Goal: Transaction & Acquisition: Purchase product/service

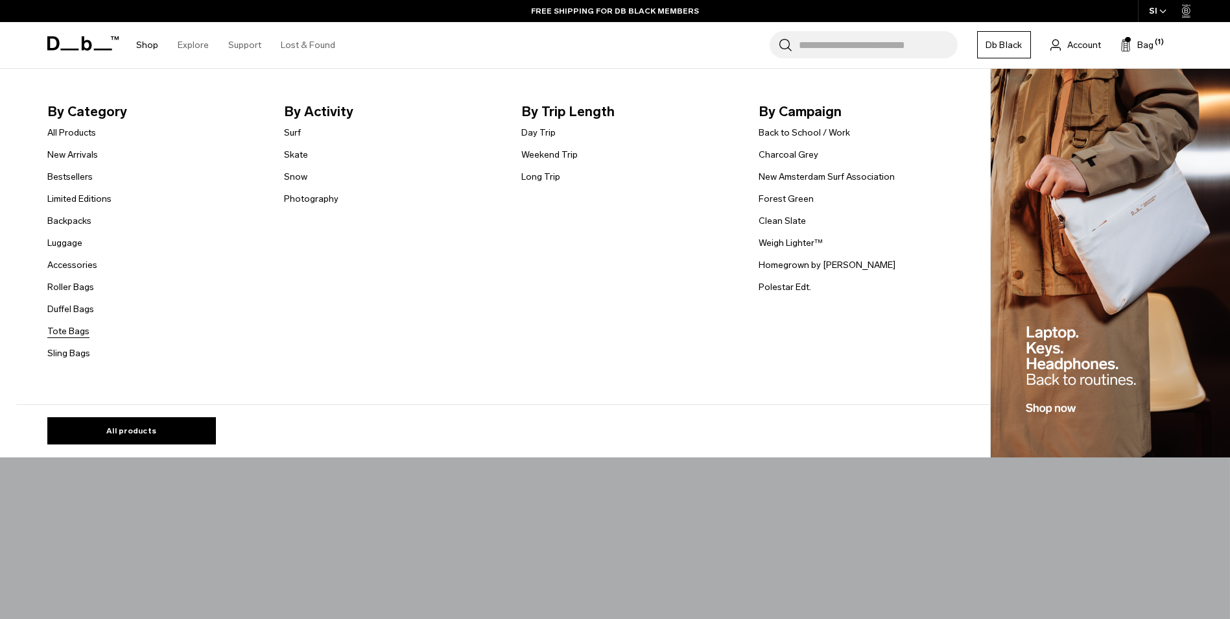
click at [77, 331] on link "Tote Bags" at bounding box center [68, 331] width 42 height 14
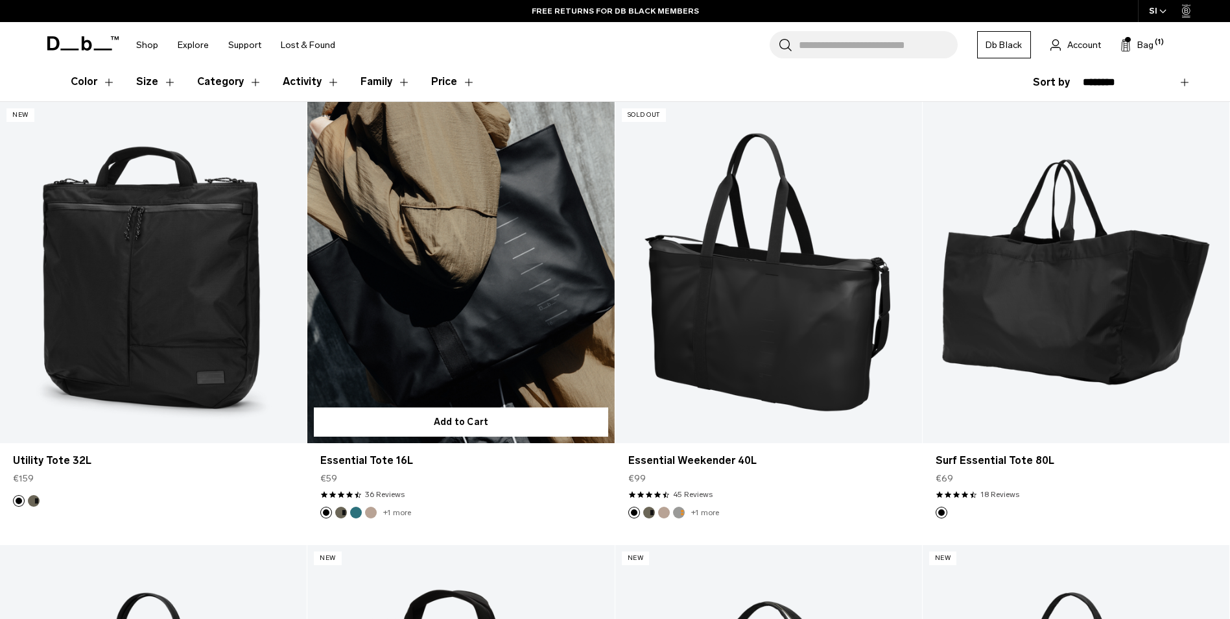
scroll to position [222, 0]
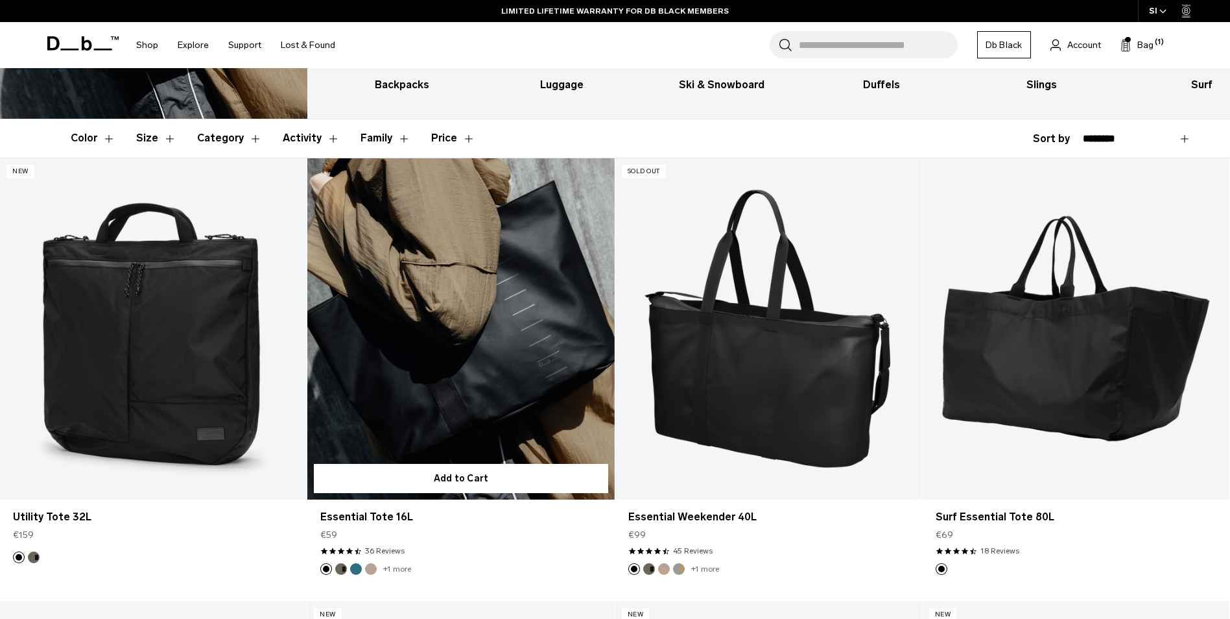
click at [447, 330] on link "Essential Tote 16L" at bounding box center [460, 328] width 307 height 341
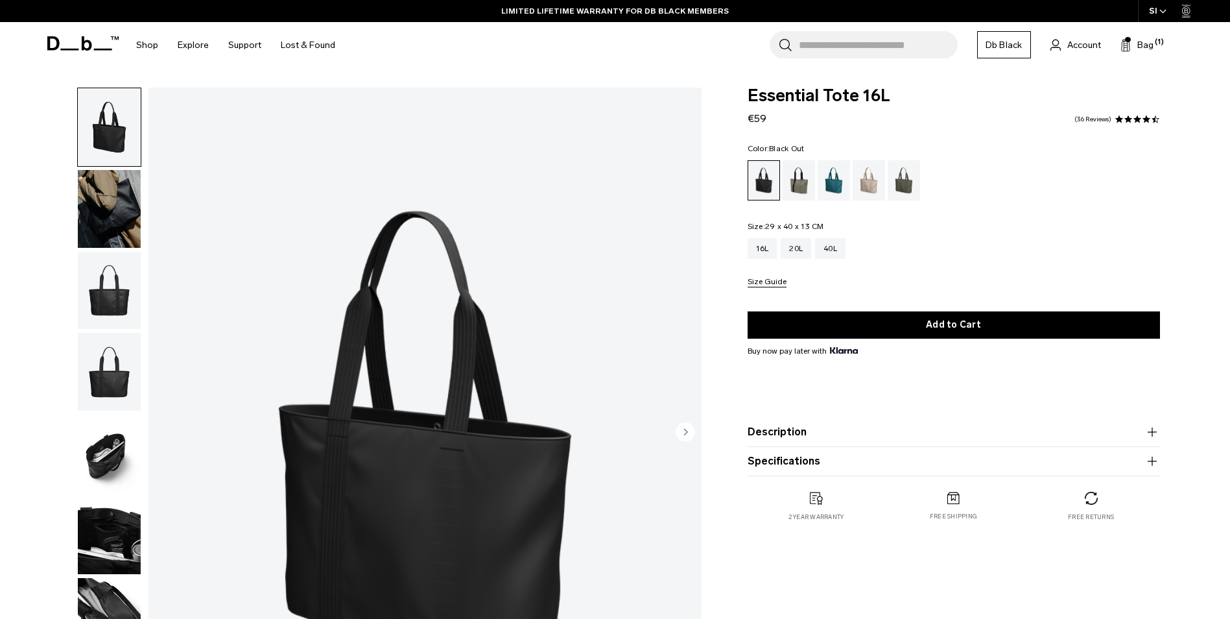
click at [103, 191] on img "button" at bounding box center [109, 209] width 63 height 78
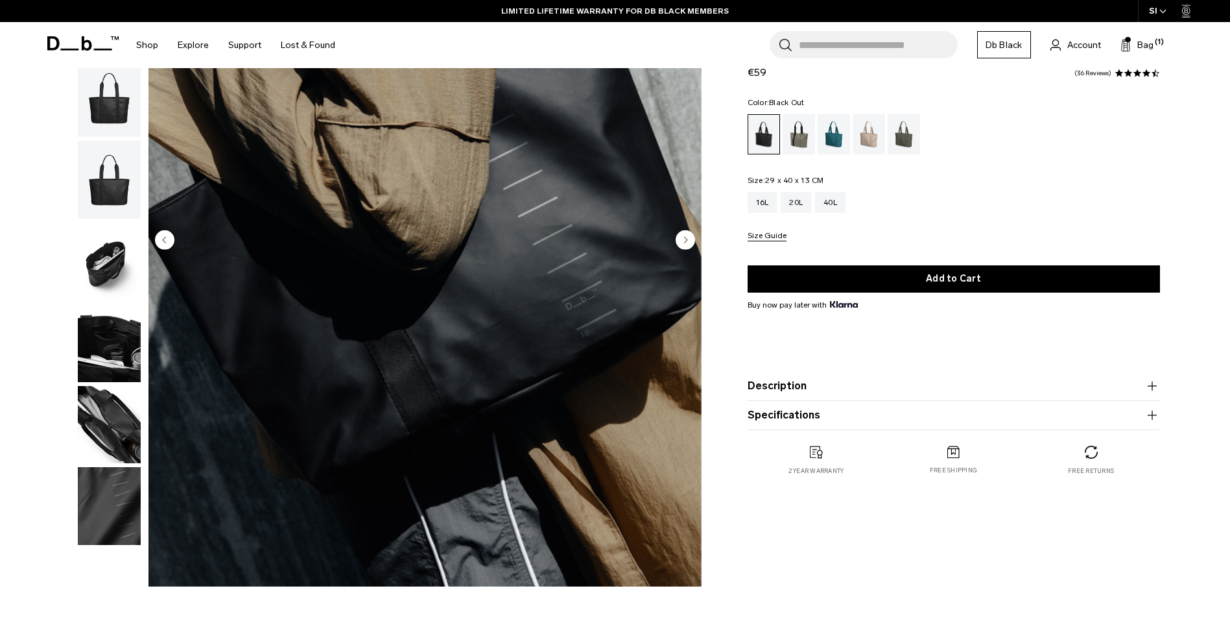
scroll to position [195, 0]
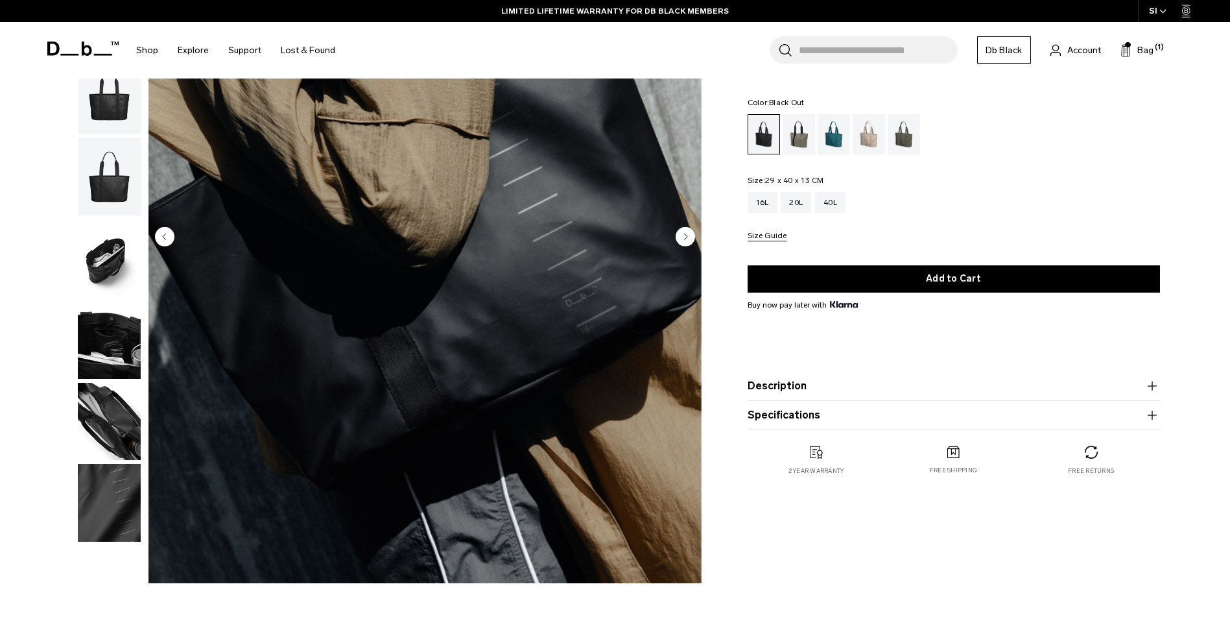
click at [115, 411] on img "button" at bounding box center [109, 422] width 63 height 78
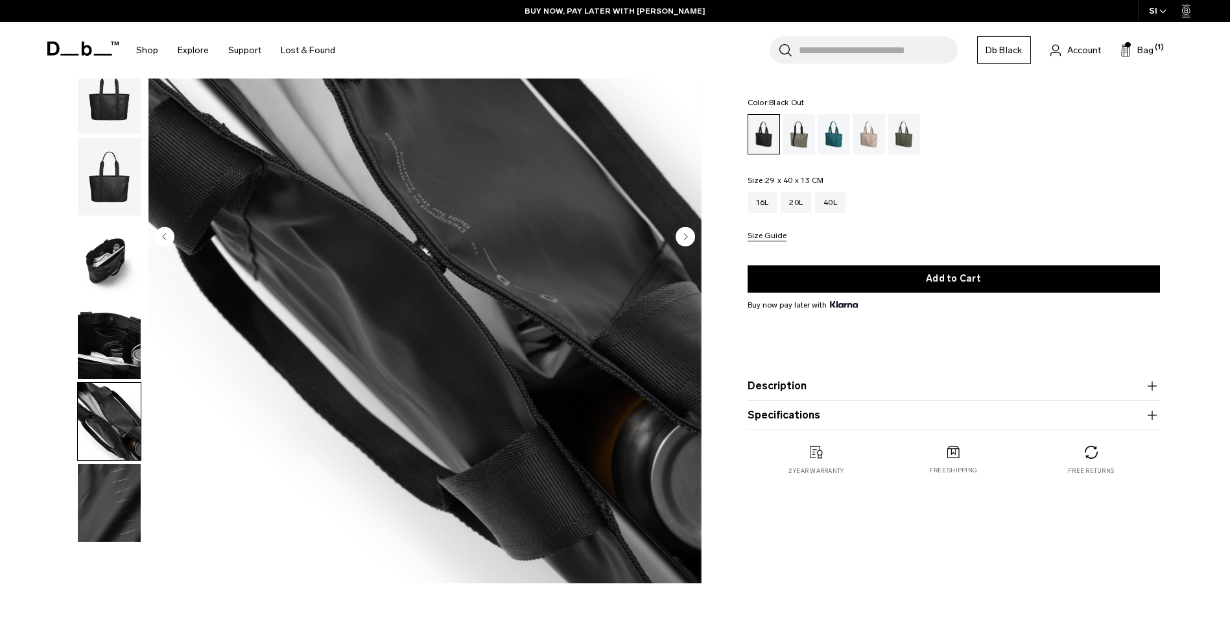
click at [114, 349] on img "button" at bounding box center [109, 340] width 63 height 78
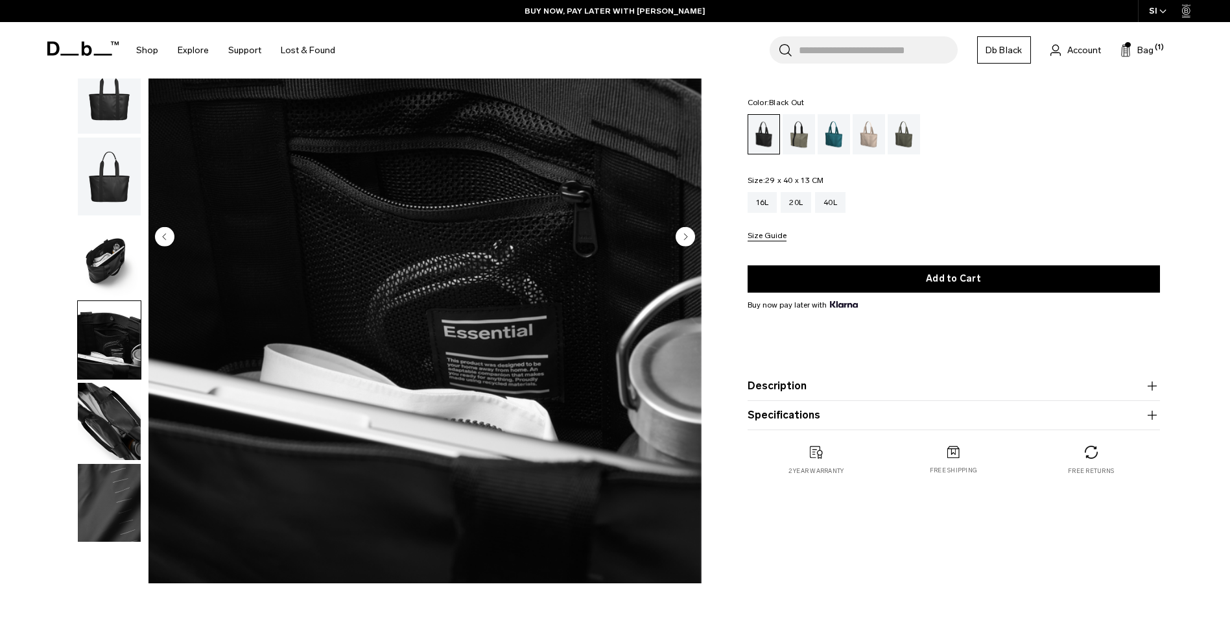
click at [120, 270] on img "button" at bounding box center [109, 258] width 63 height 78
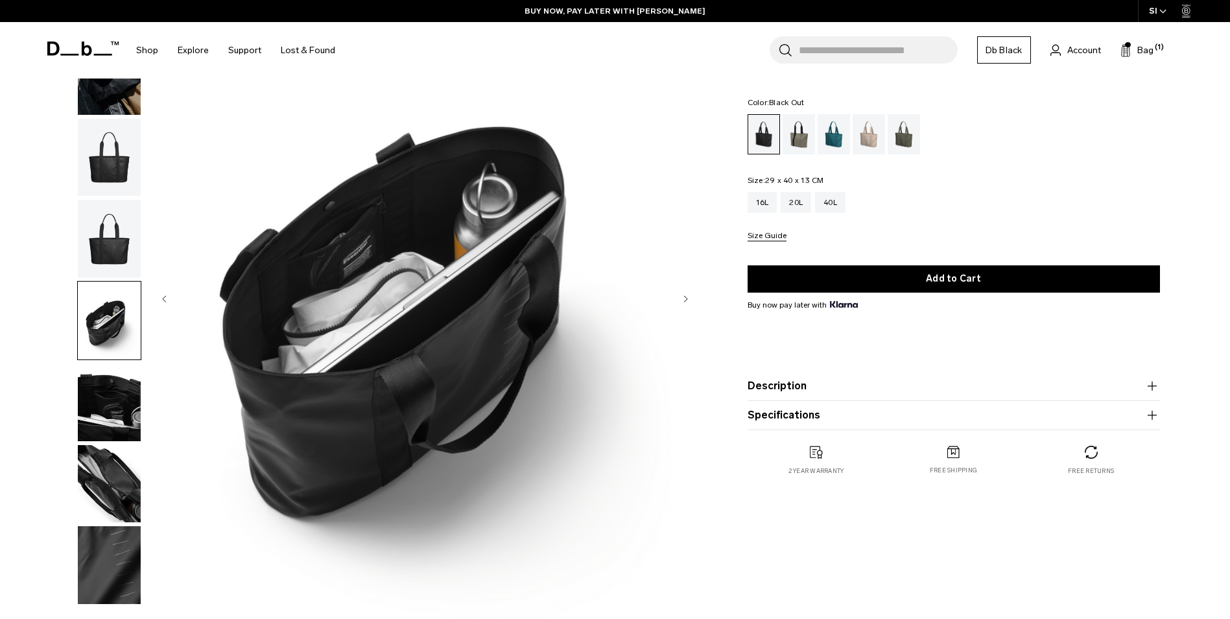
scroll to position [132, 0]
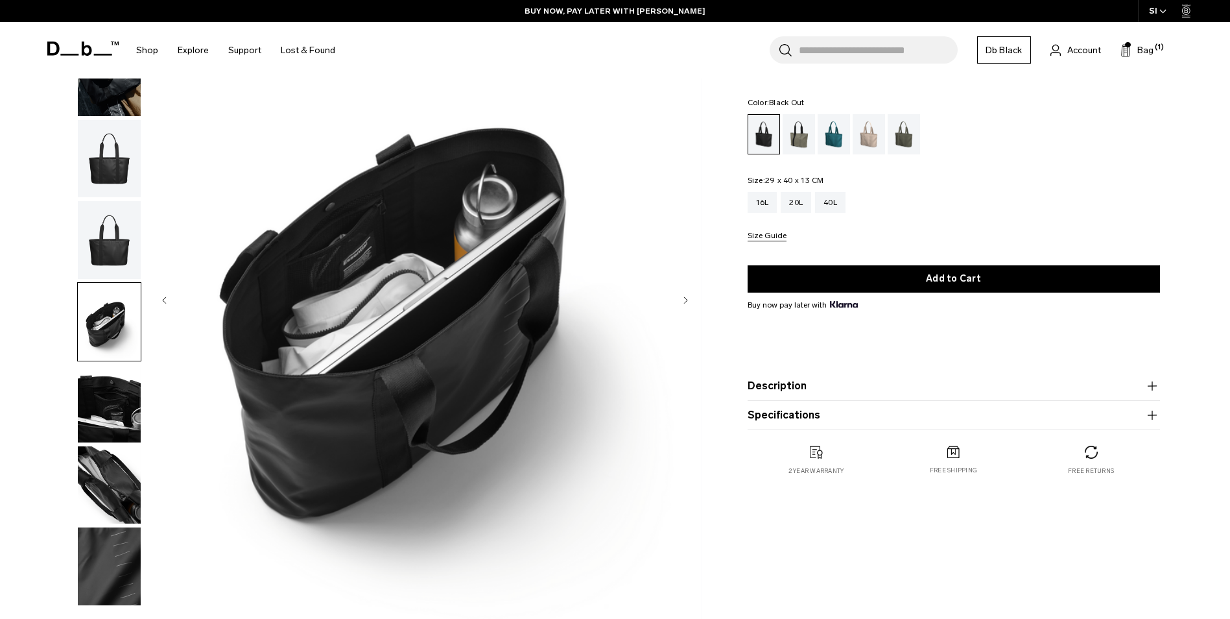
click at [108, 234] on img "button" at bounding box center [109, 240] width 63 height 78
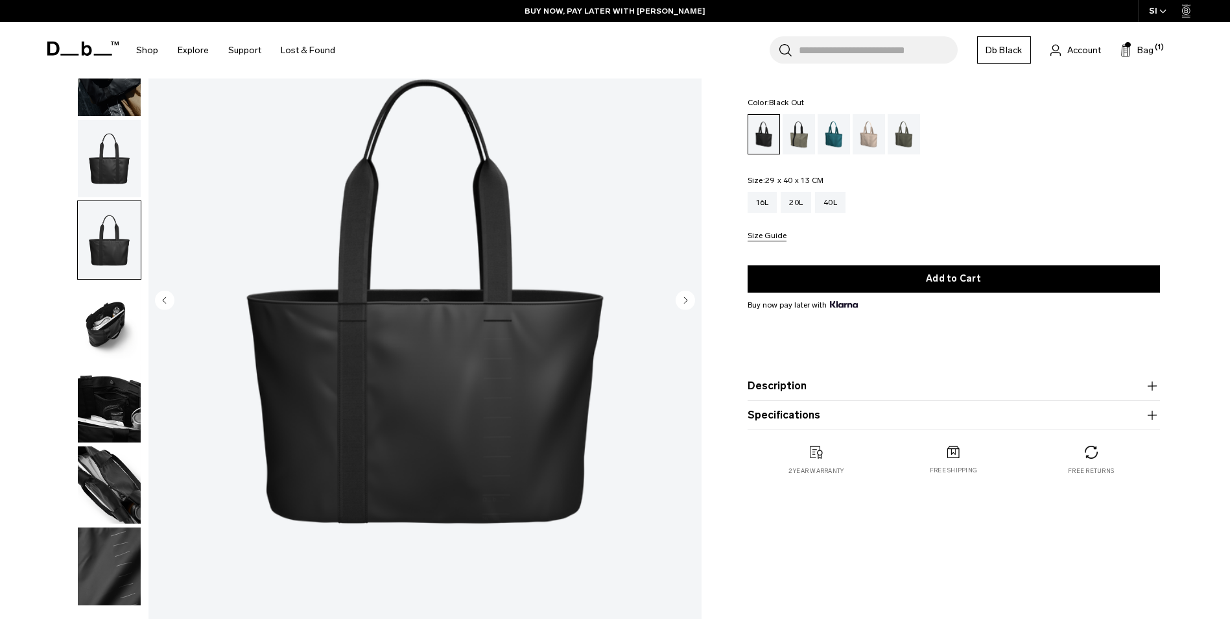
click at [120, 558] on img "button" at bounding box center [109, 566] width 63 height 78
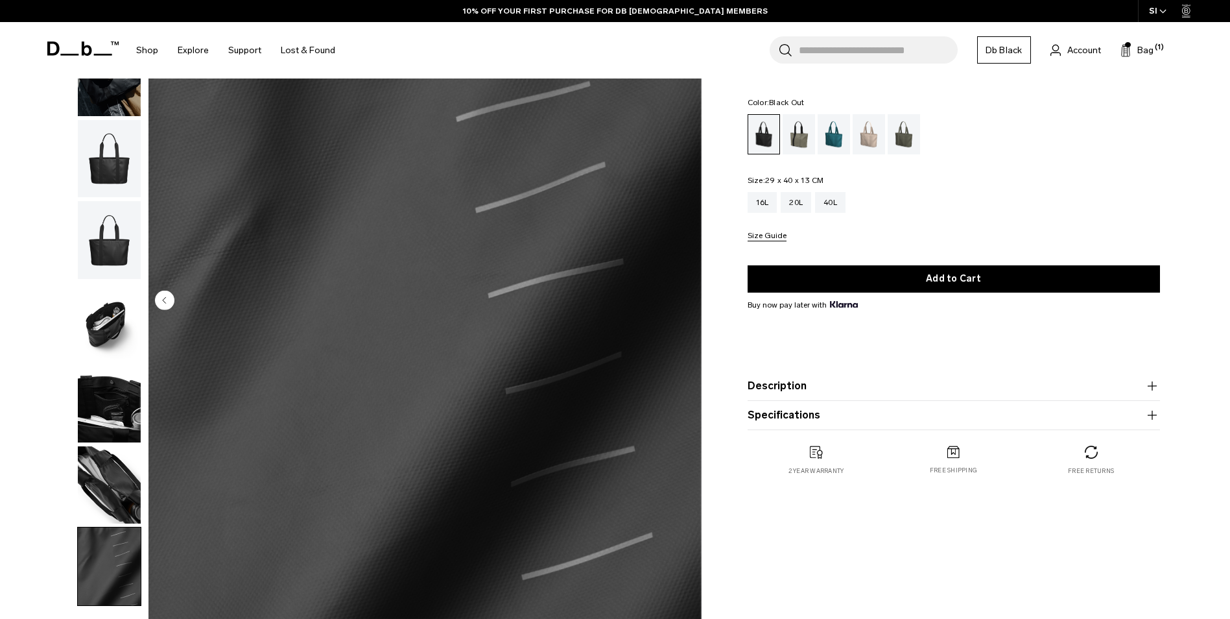
click at [89, 166] on img "button" at bounding box center [109, 159] width 63 height 78
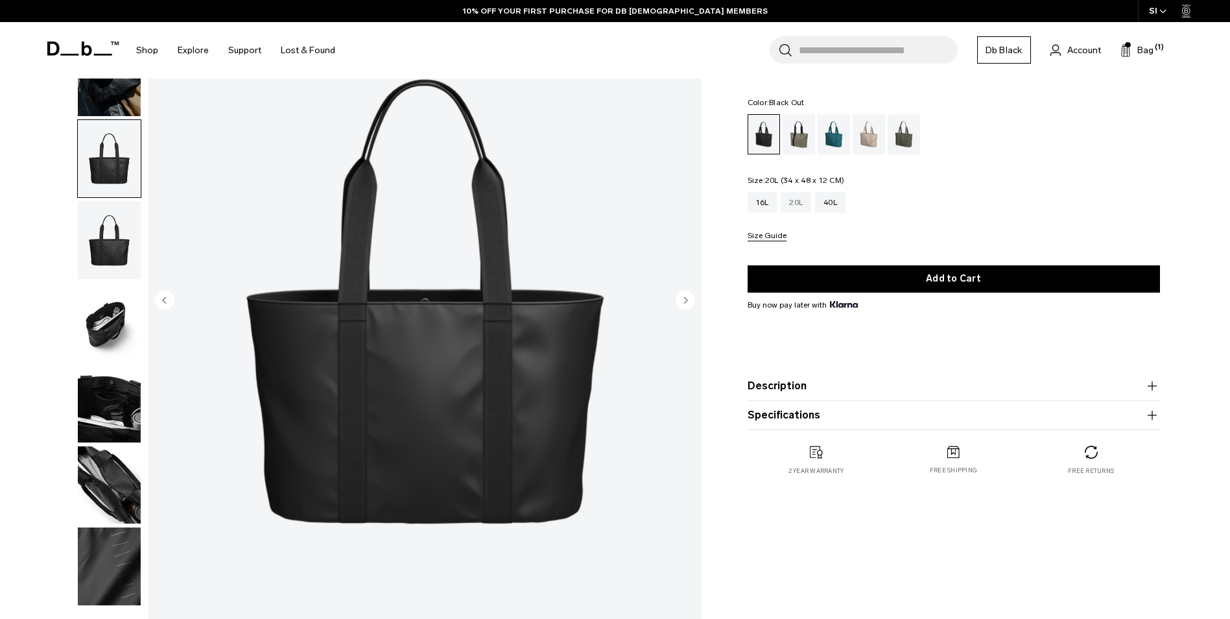
click at [804, 198] on div "20L" at bounding box center [796, 202] width 30 height 21
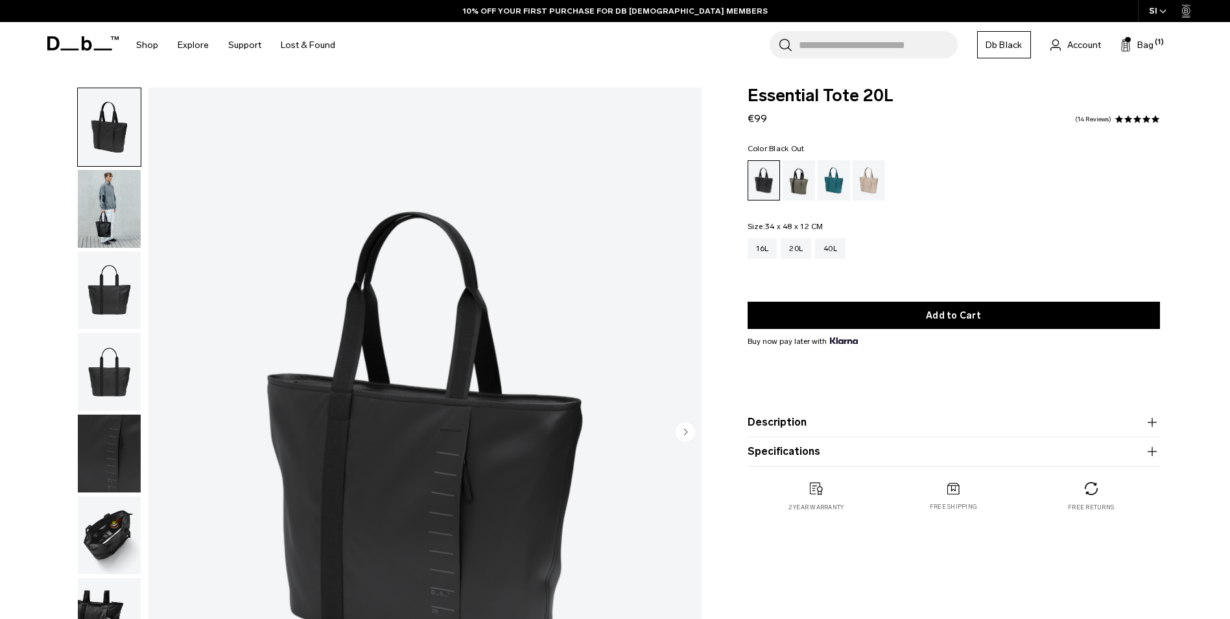
click at [102, 211] on img "button" at bounding box center [109, 209] width 63 height 78
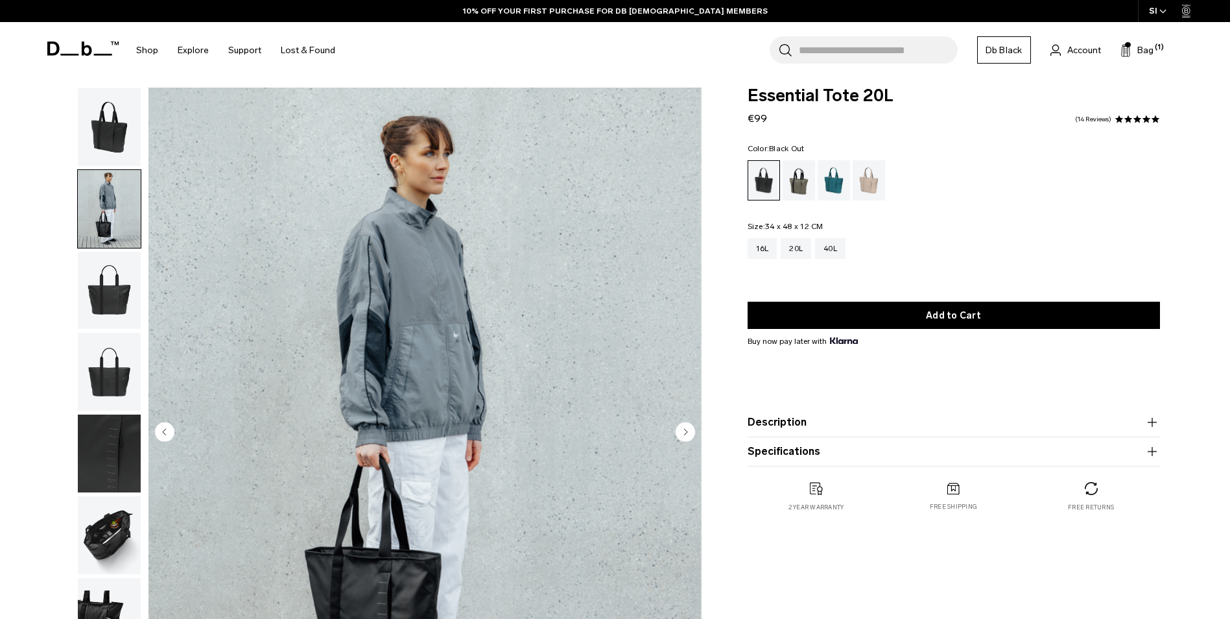
scroll to position [175, 0]
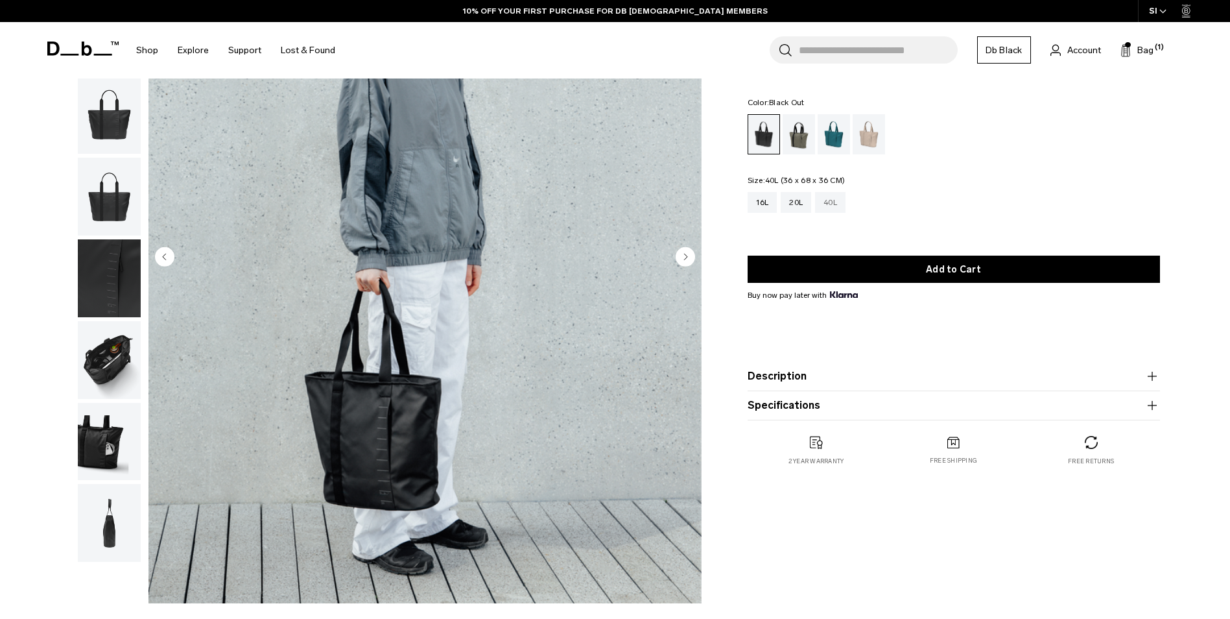
click at [829, 202] on div "40L" at bounding box center [830, 202] width 30 height 21
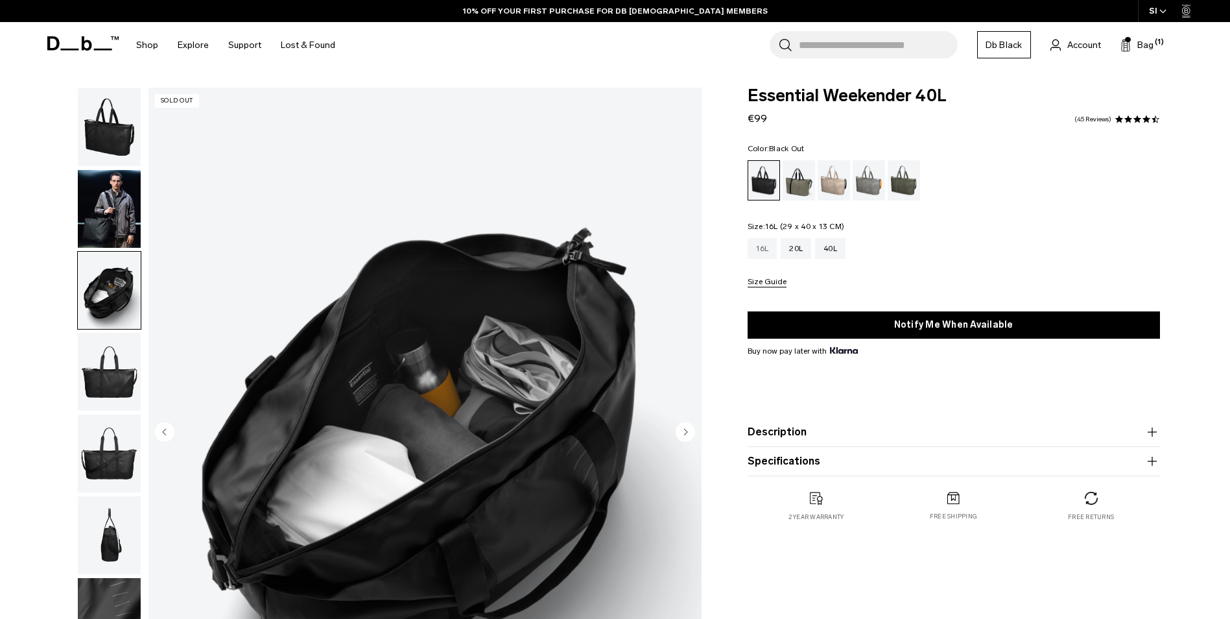
click at [765, 248] on div "16L" at bounding box center [763, 248] width 30 height 21
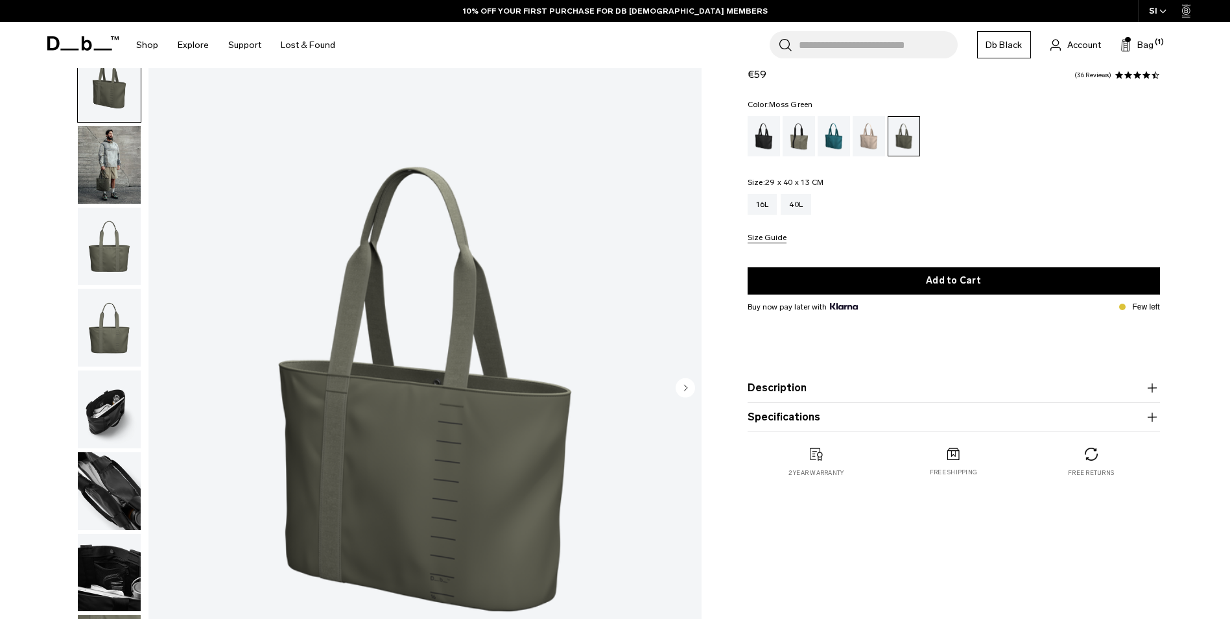
scroll to position [44, 0]
click at [116, 246] on img "button" at bounding box center [109, 247] width 63 height 78
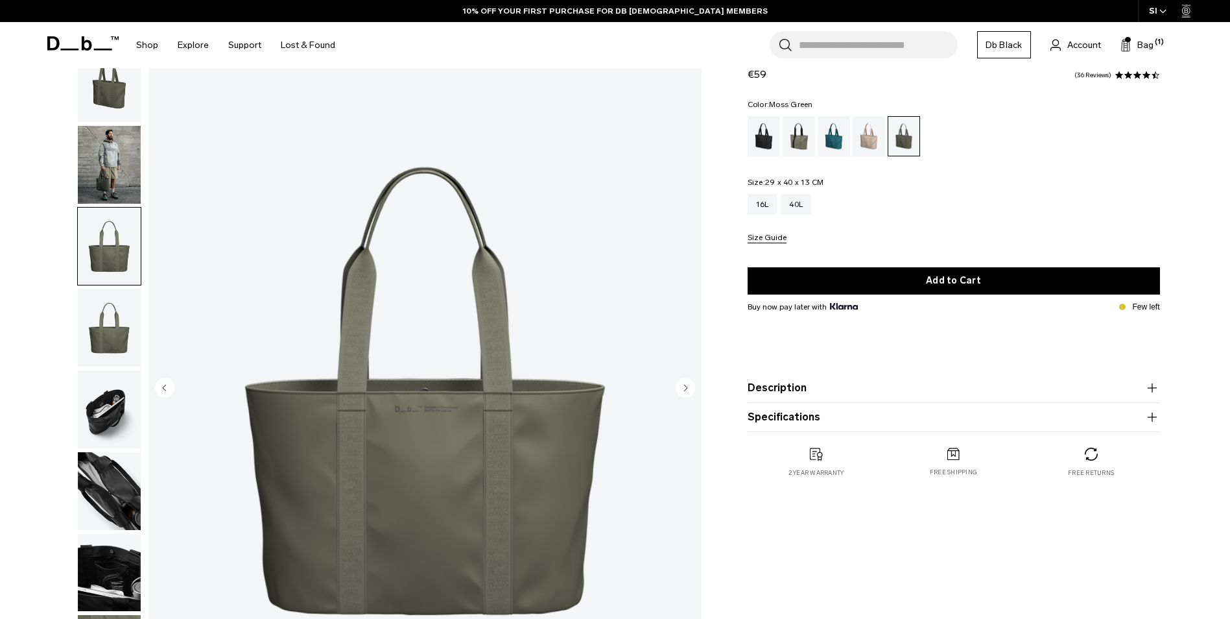
click at [115, 314] on img "button" at bounding box center [109, 328] width 63 height 78
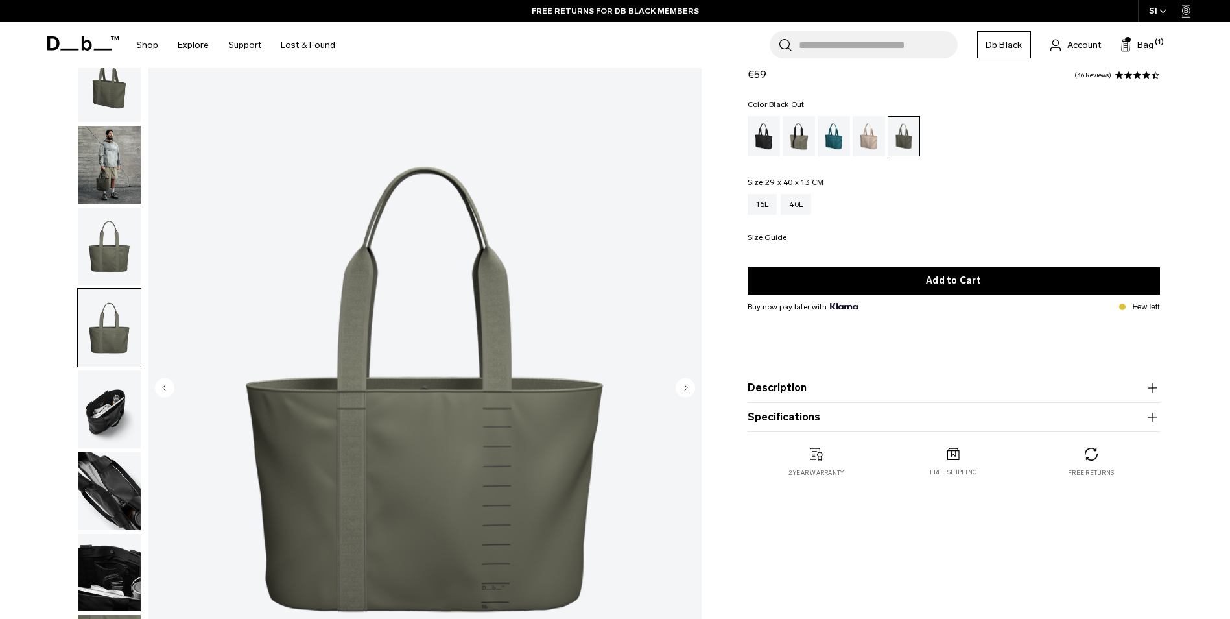
click at [761, 141] on div "Black Out" at bounding box center [764, 136] width 33 height 40
click at [763, 128] on div "Black Out" at bounding box center [764, 136] width 33 height 40
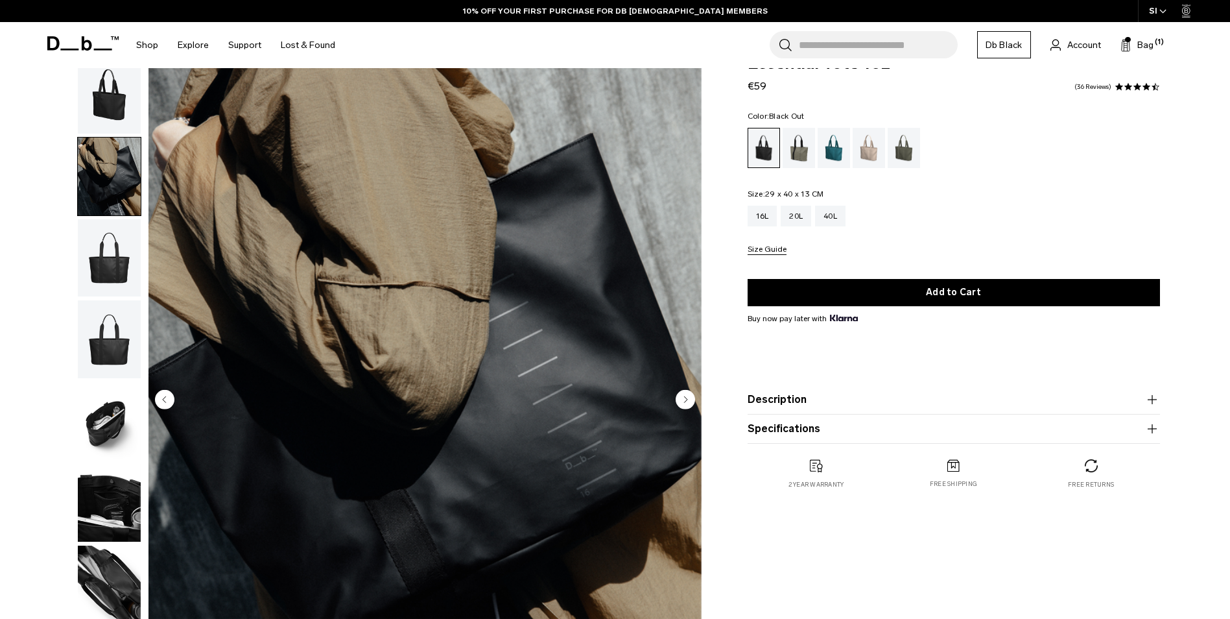
scroll to position [32, 0]
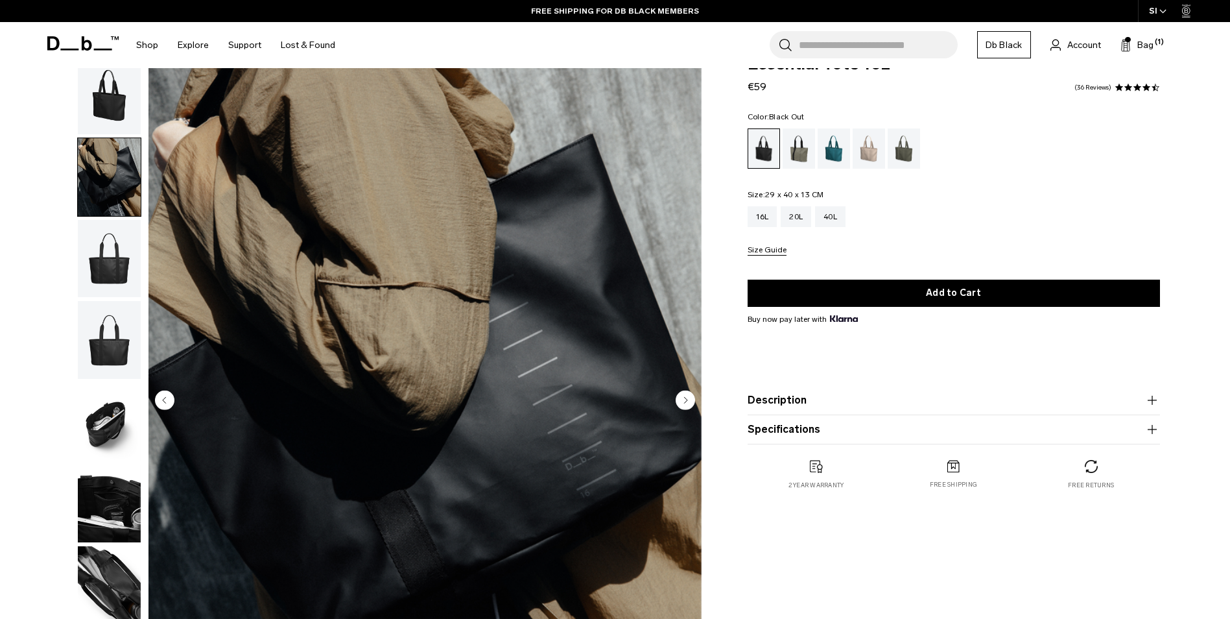
click at [84, 426] on img "button" at bounding box center [109, 422] width 63 height 78
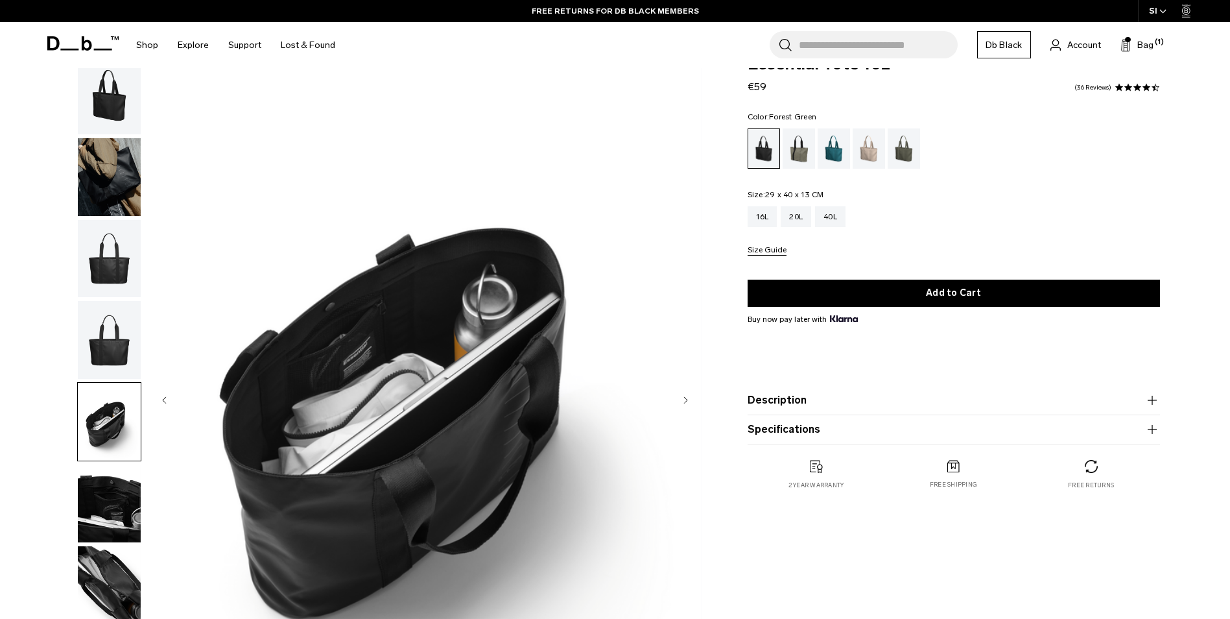
click at [804, 144] on div "Forest Green" at bounding box center [799, 148] width 33 height 40
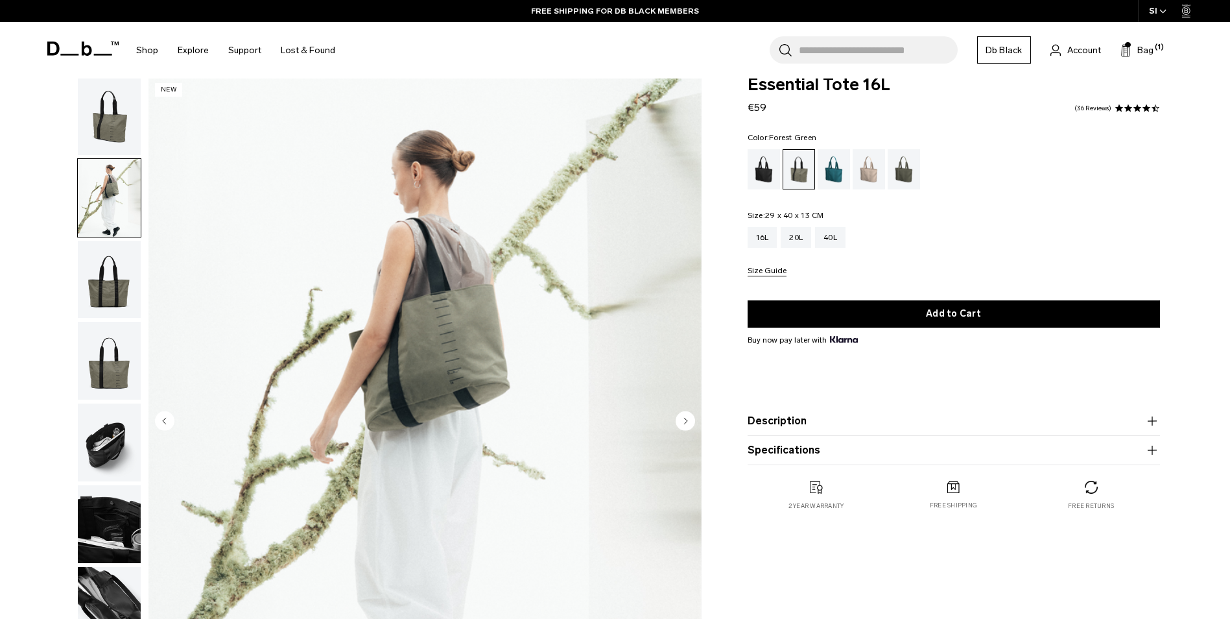
scroll to position [12, 0]
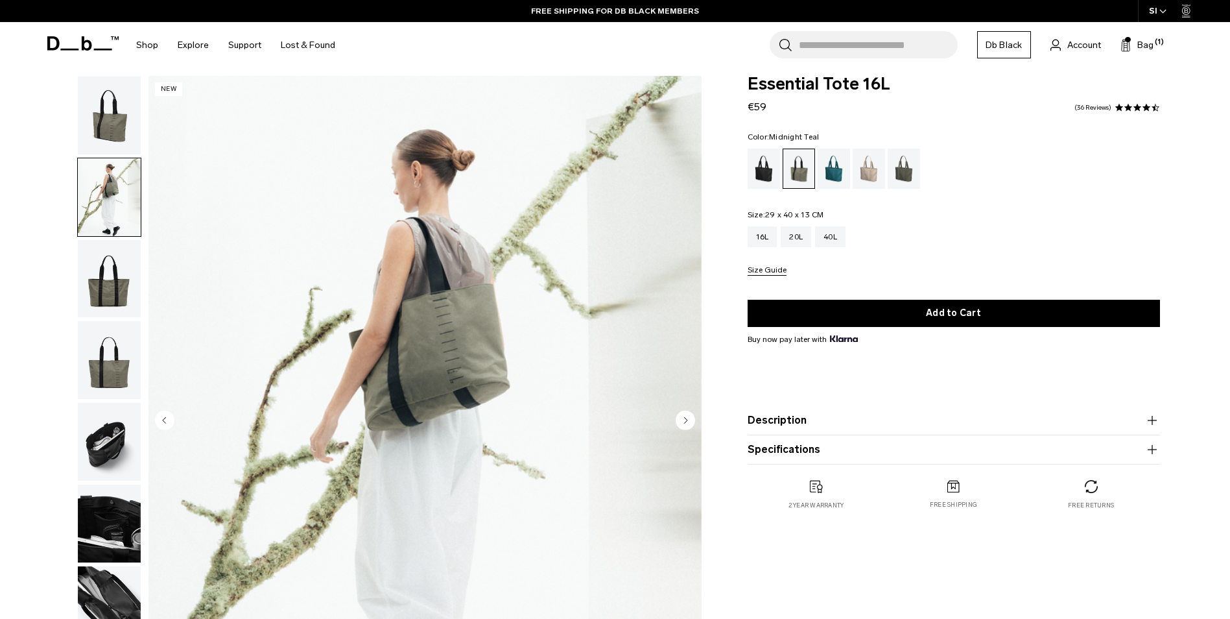
click at [827, 169] on div "Midnight Teal" at bounding box center [834, 169] width 33 height 40
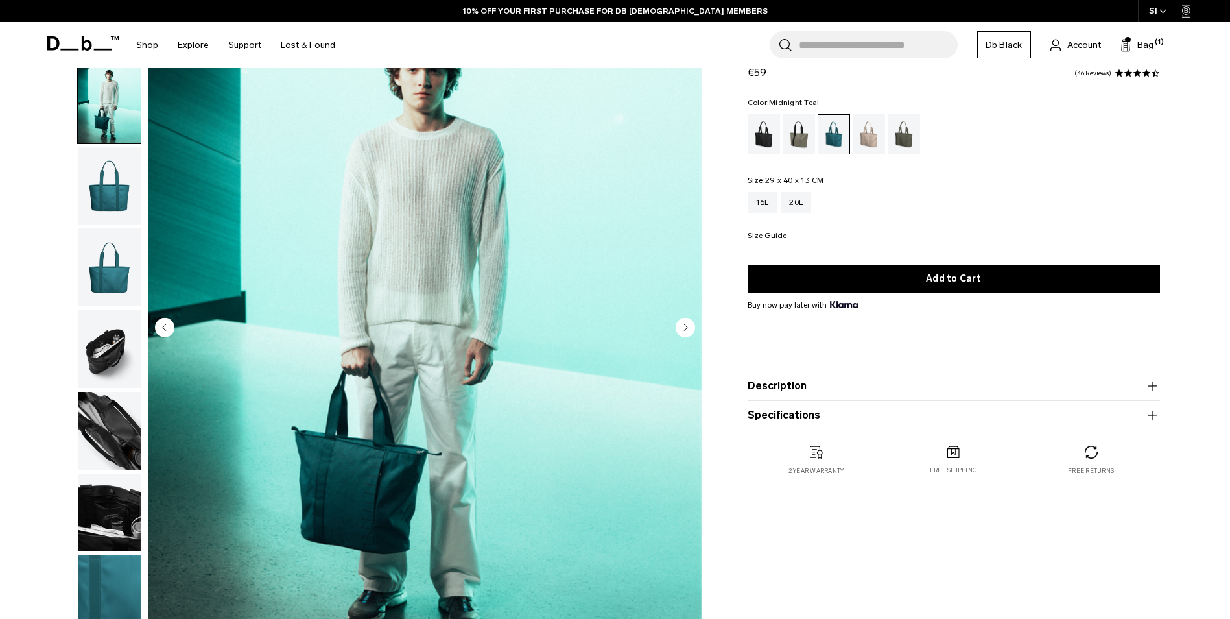
scroll to position [88, 0]
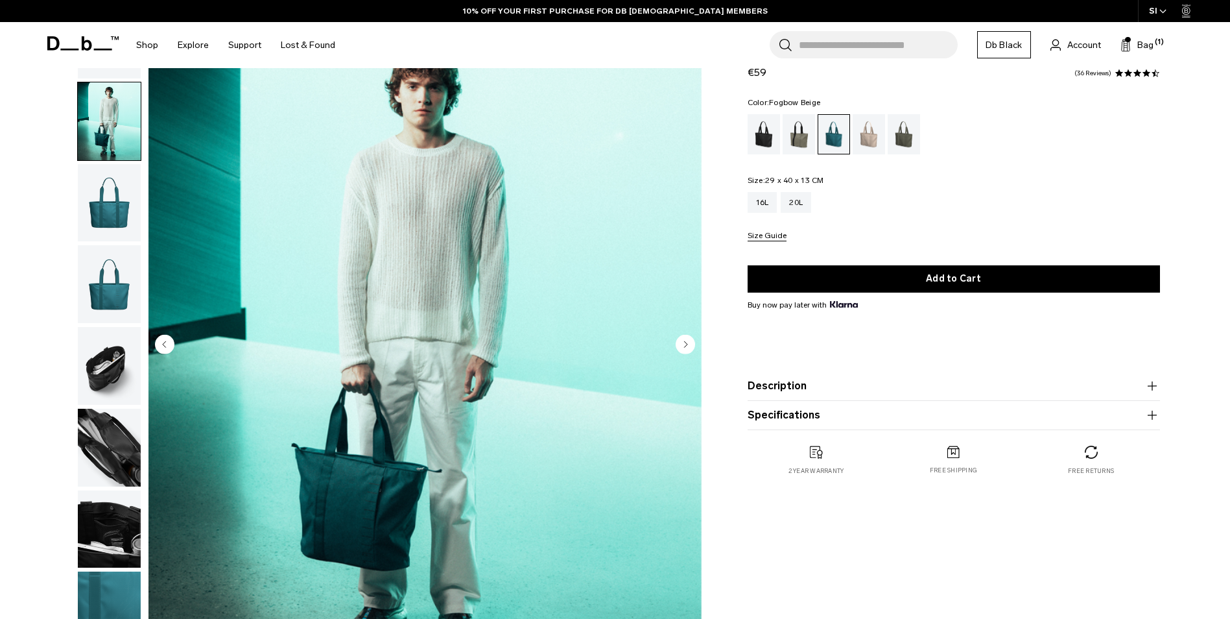
click at [865, 144] on div "Fogbow Beige" at bounding box center [869, 134] width 33 height 40
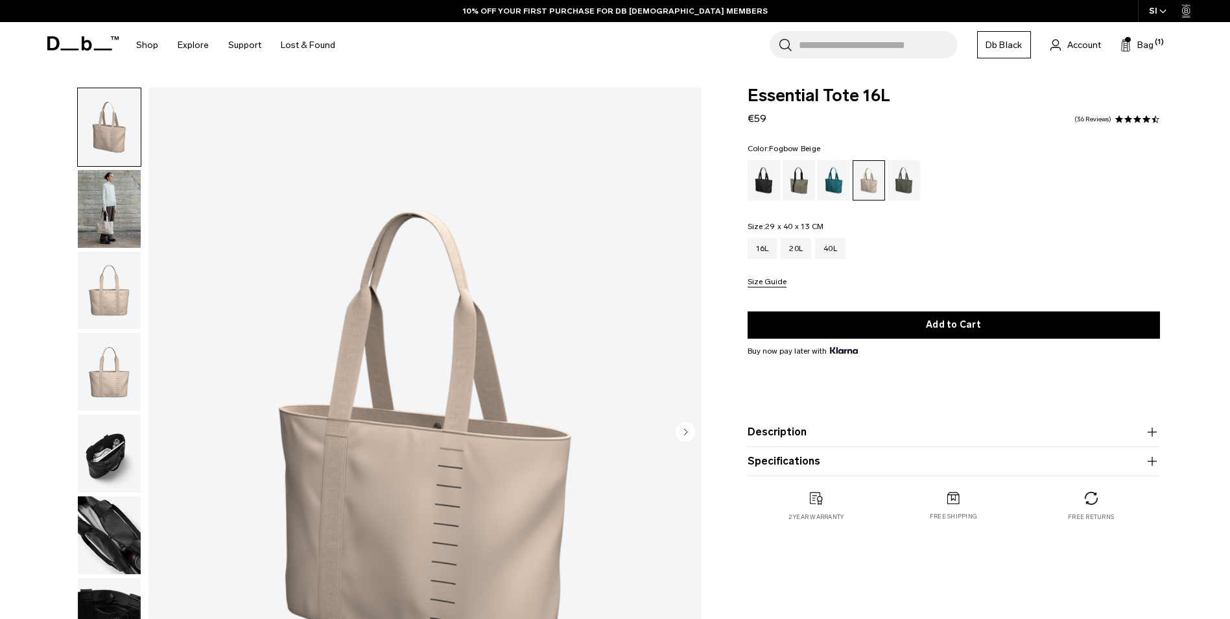
click at [120, 227] on img "button" at bounding box center [109, 209] width 63 height 78
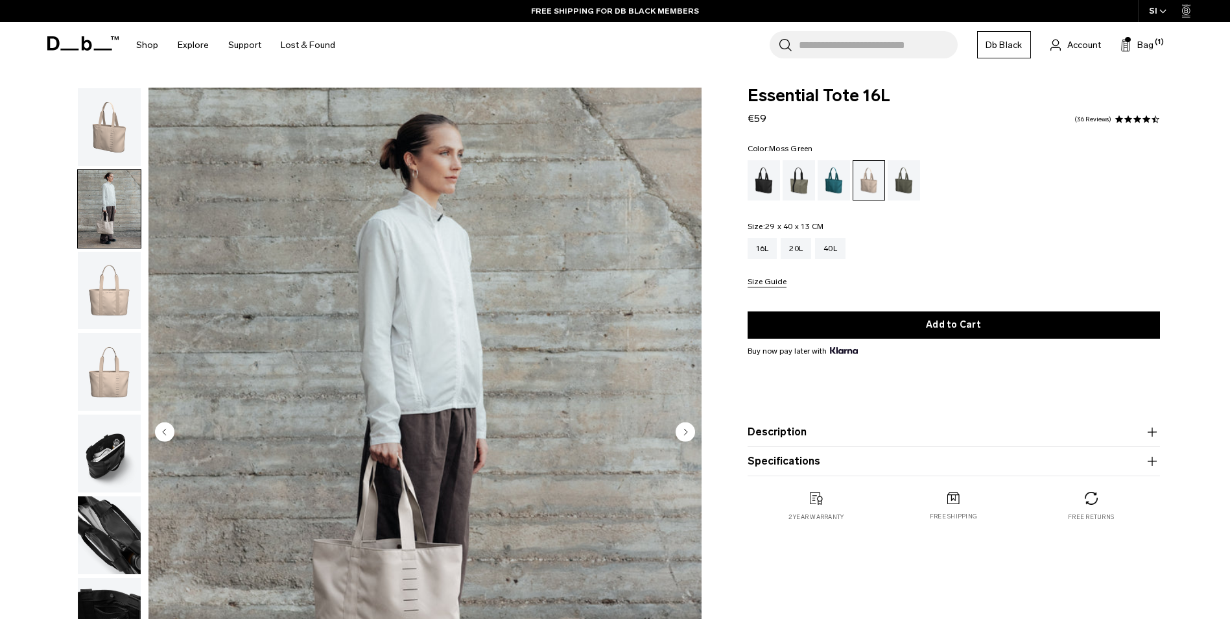
click at [906, 191] on div "Moss Green" at bounding box center [904, 180] width 33 height 40
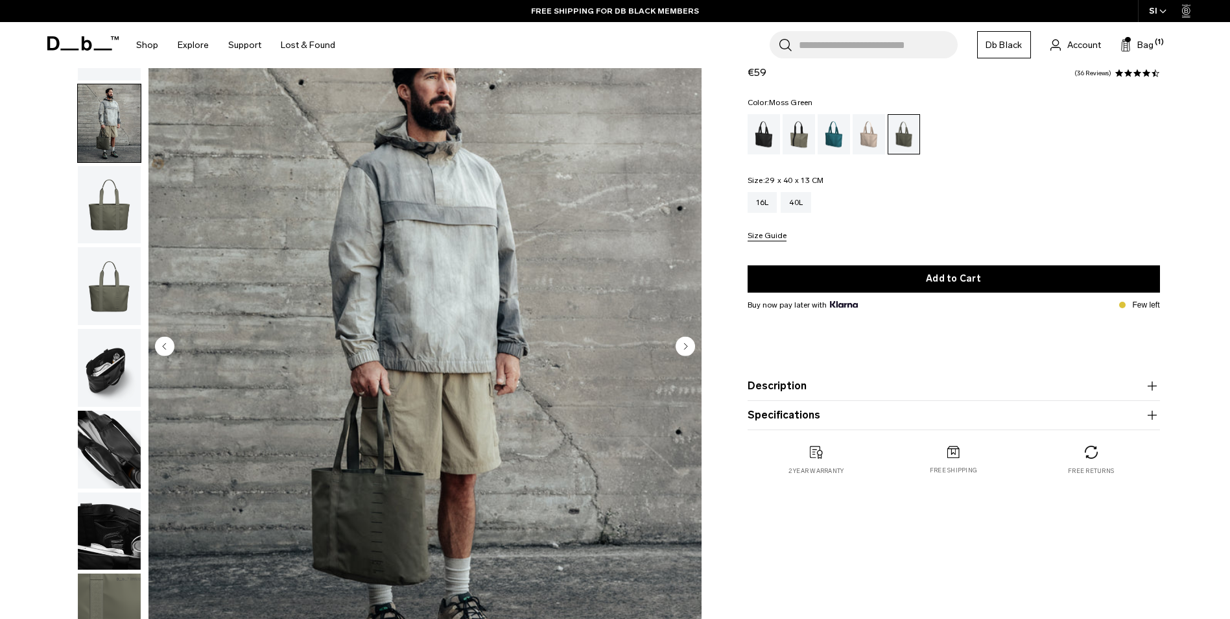
scroll to position [93, 0]
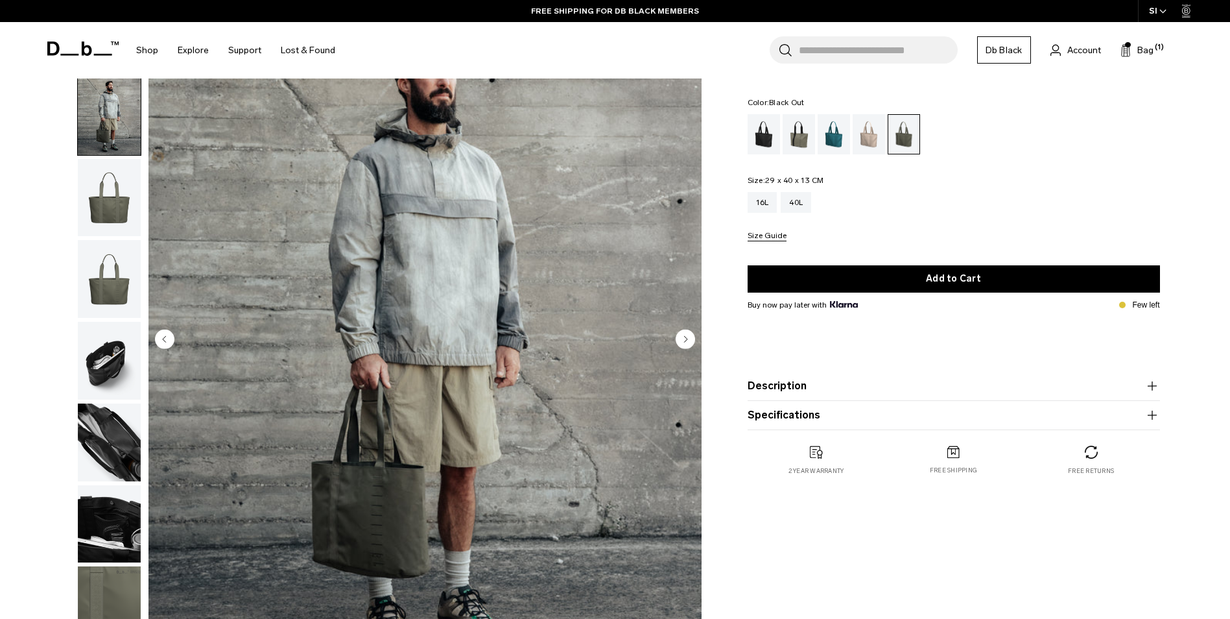
click at [764, 126] on div "Black Out" at bounding box center [764, 134] width 33 height 40
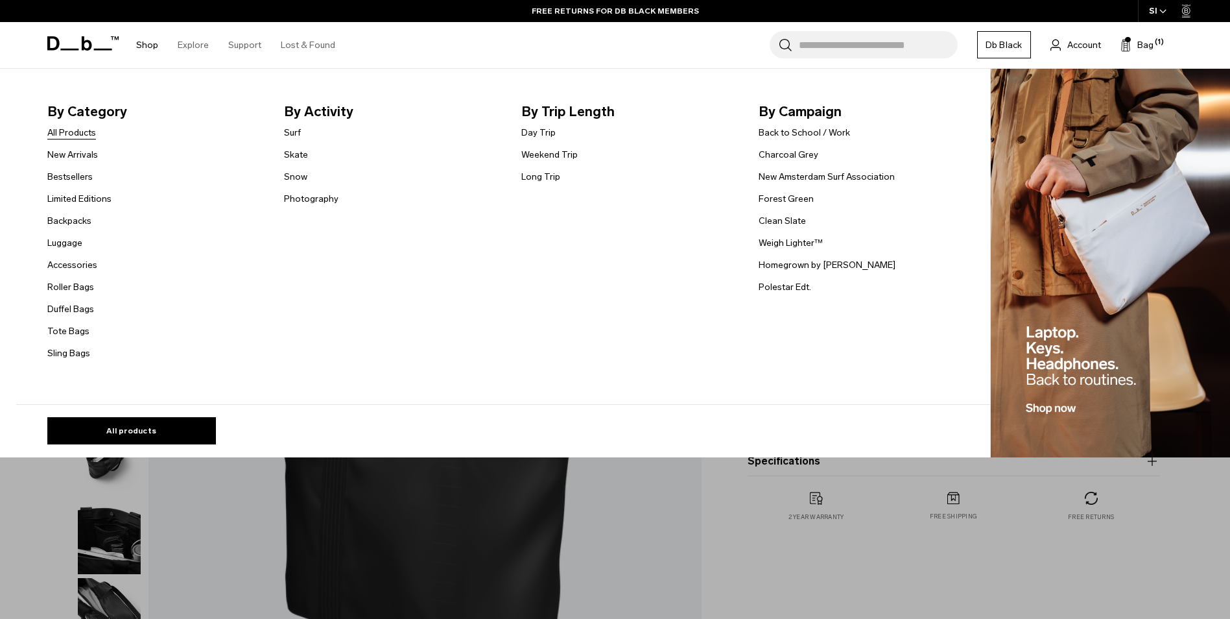
click at [86, 137] on link "All Products" at bounding box center [71, 133] width 49 height 14
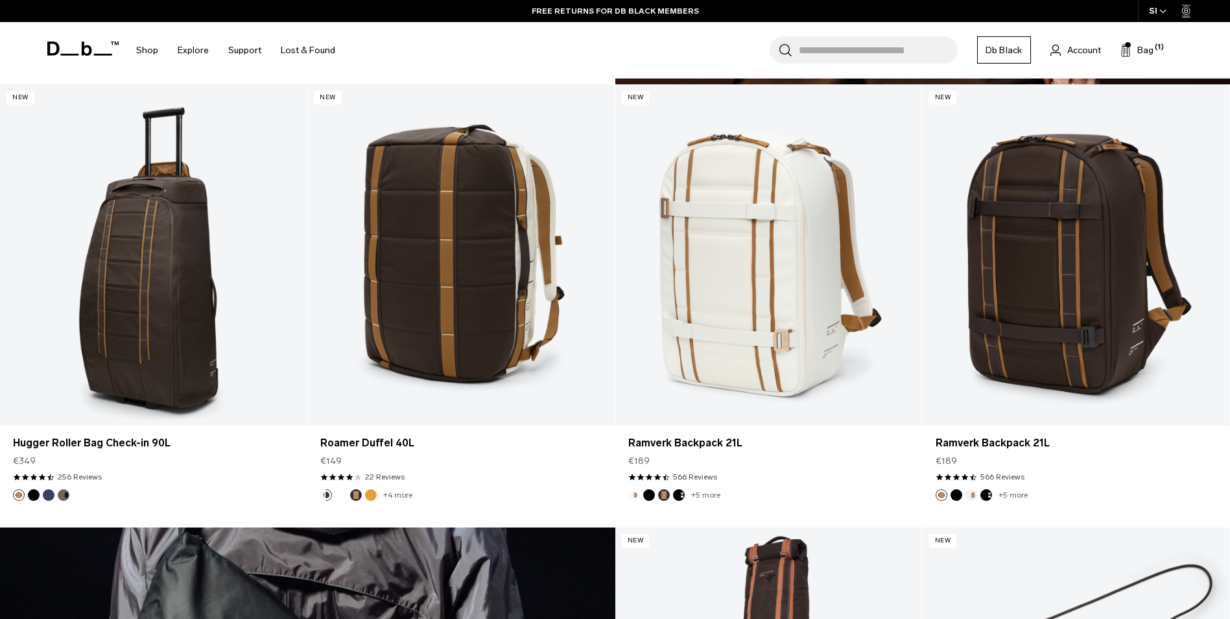
scroll to position [2516, 0]
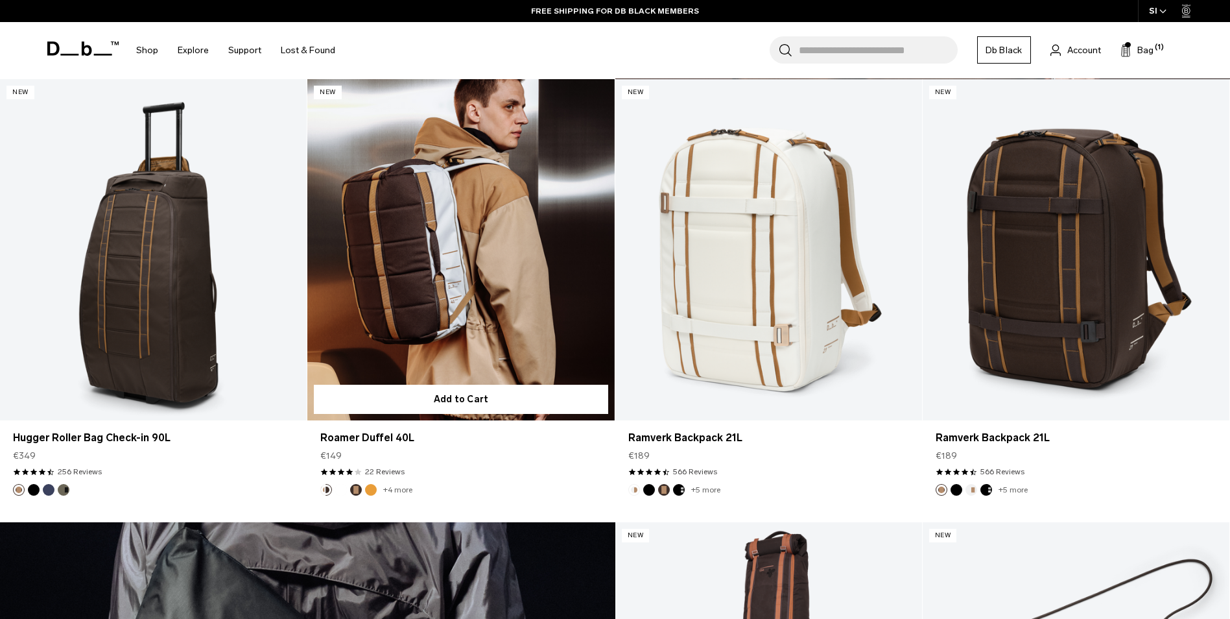
click at [579, 91] on link "Roamer Duffel 40L" at bounding box center [460, 249] width 307 height 341
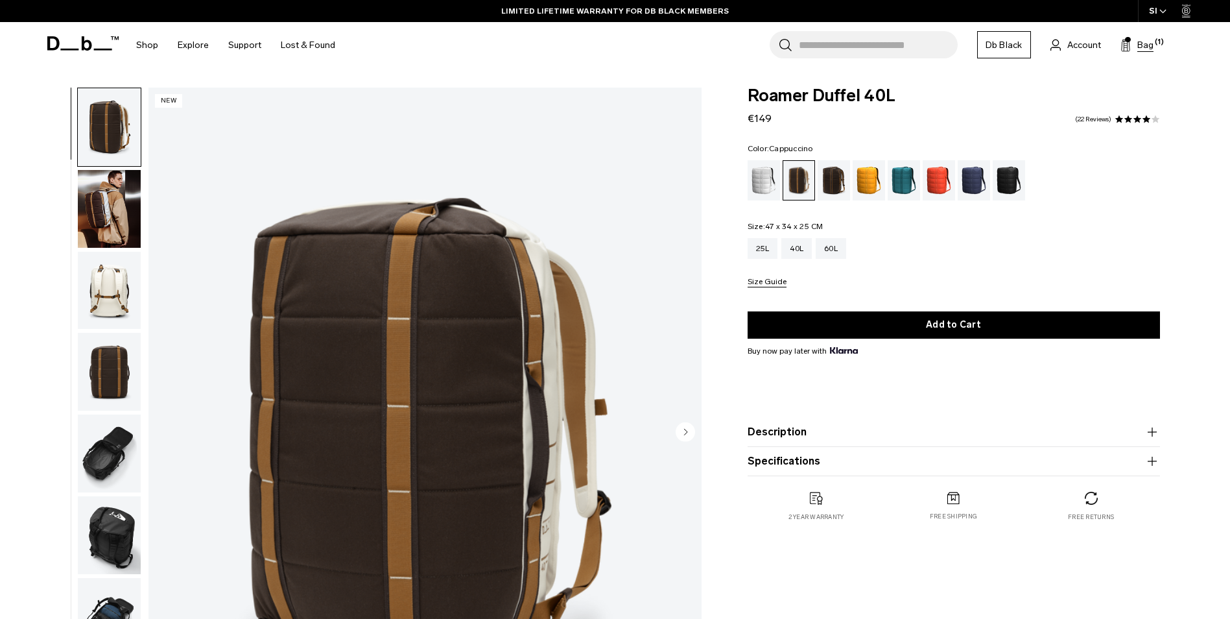
click at [1135, 44] on button "Bag (1)" at bounding box center [1137, 45] width 33 height 16
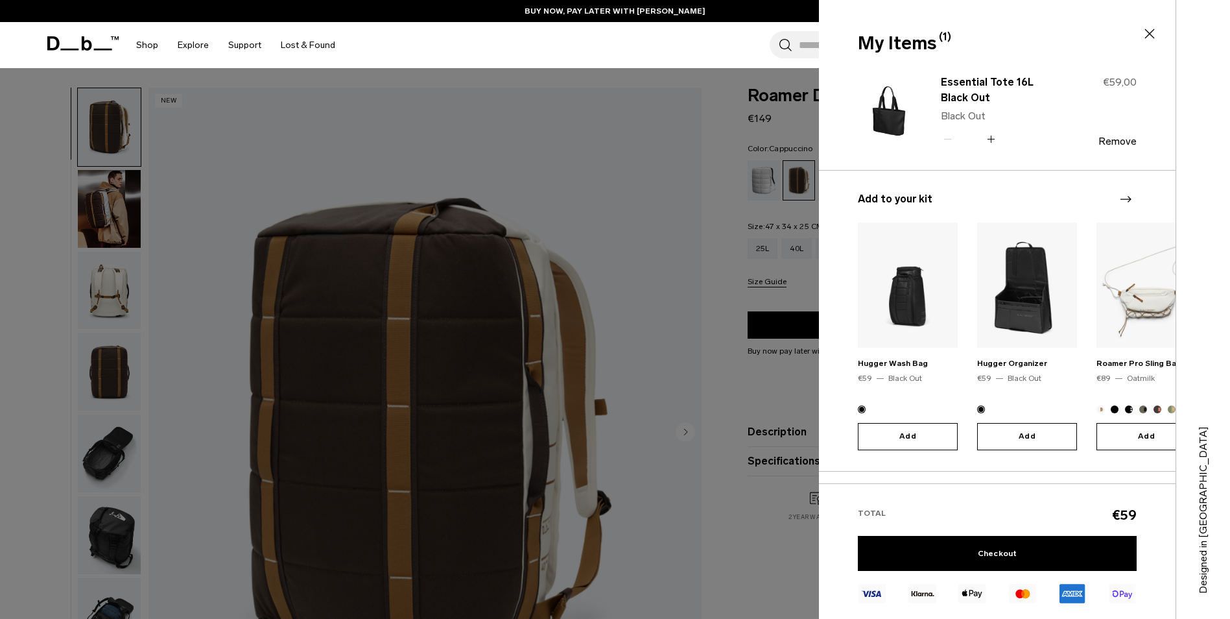
click at [1021, 294] on img "2 / 20" at bounding box center [1027, 284] width 100 height 125
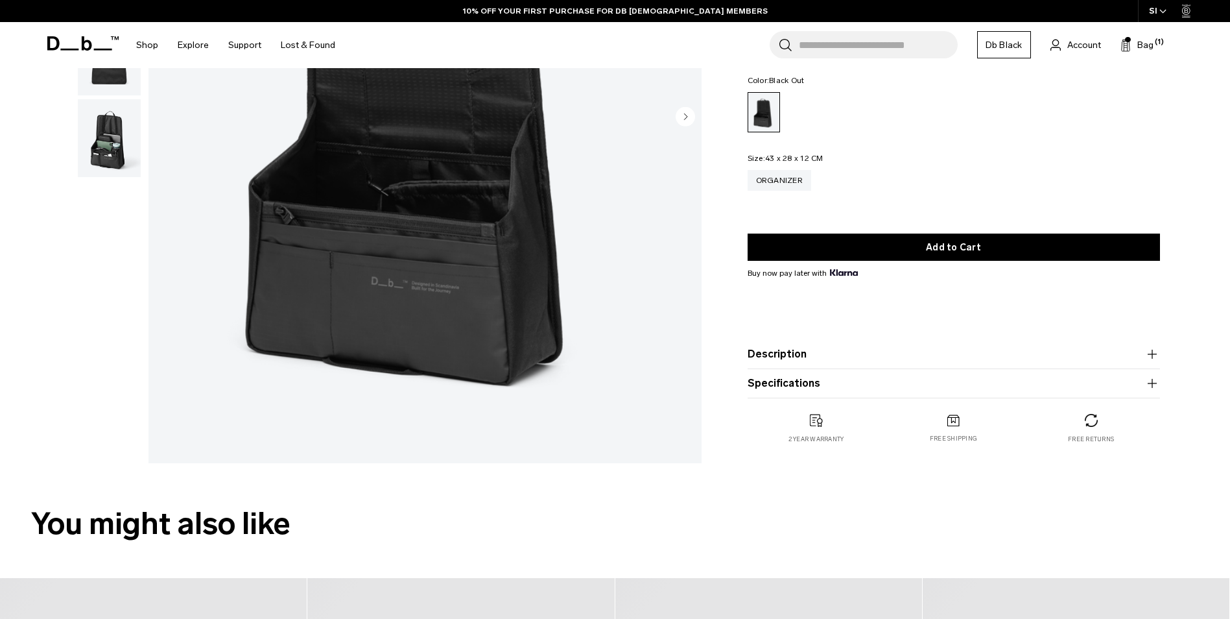
click at [115, 152] on img "button" at bounding box center [109, 138] width 63 height 78
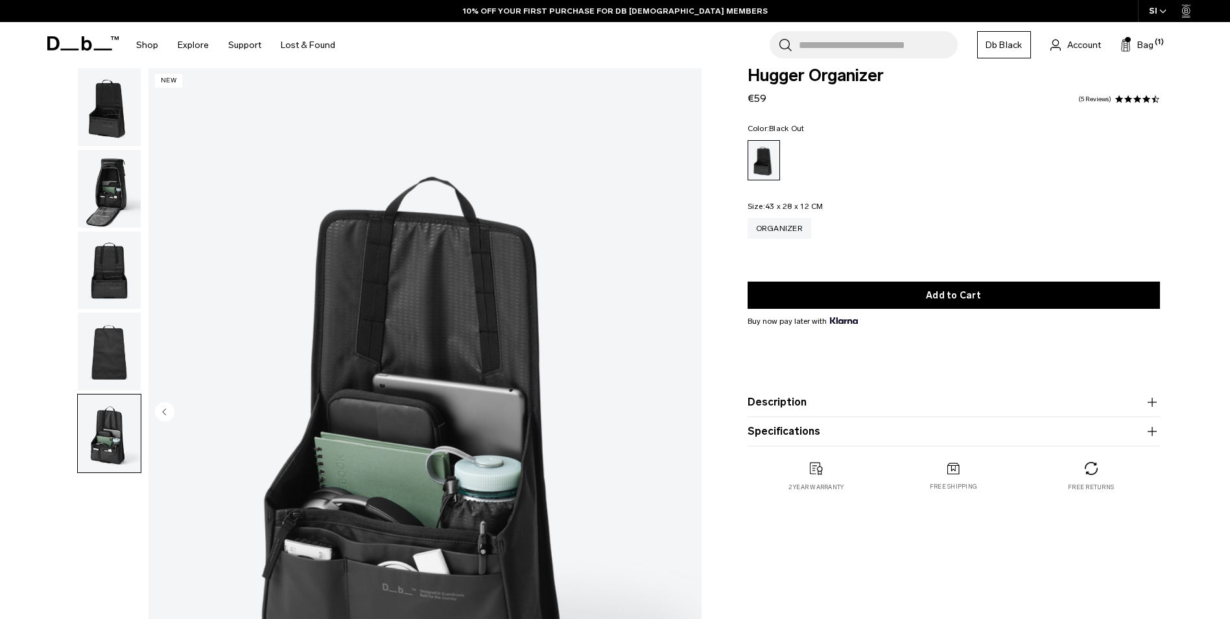
scroll to position [23, 0]
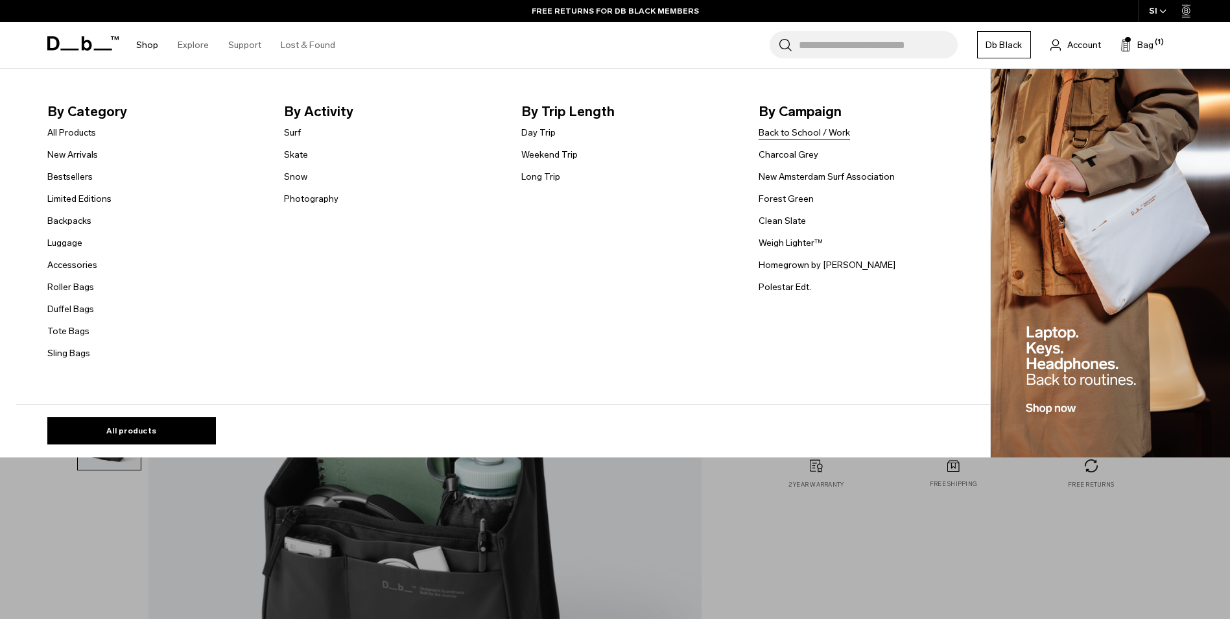
click at [790, 134] on link "Back to School / Work" at bounding box center [804, 133] width 91 height 14
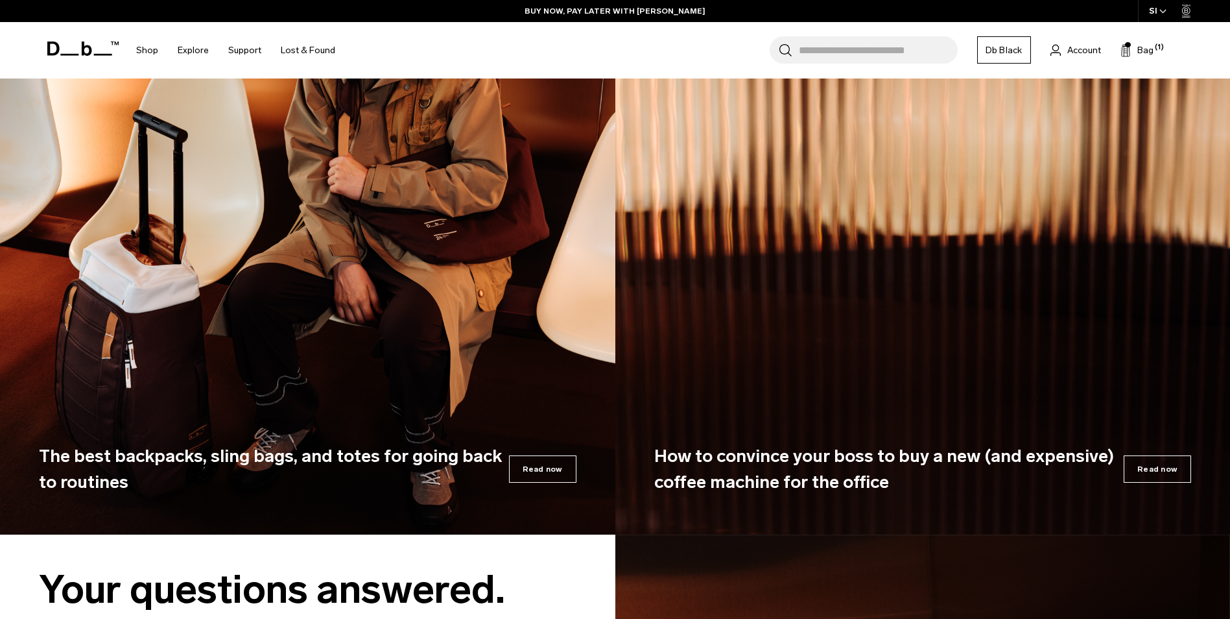
scroll to position [5993, 0]
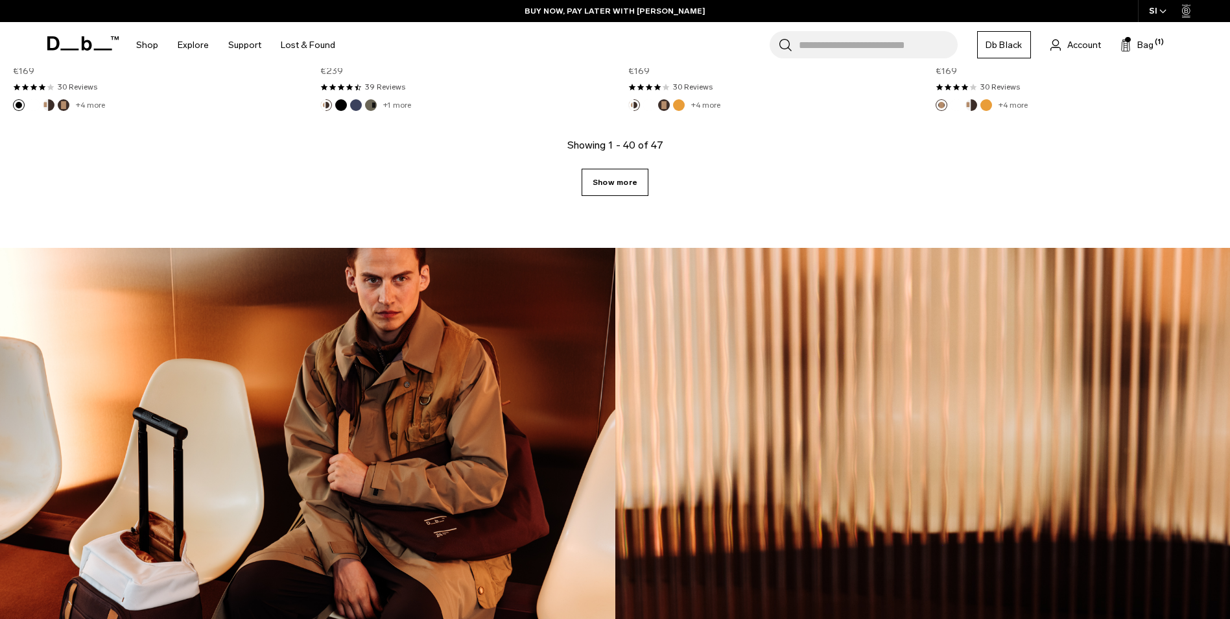
click at [606, 186] on link "Show more" at bounding box center [615, 182] width 67 height 27
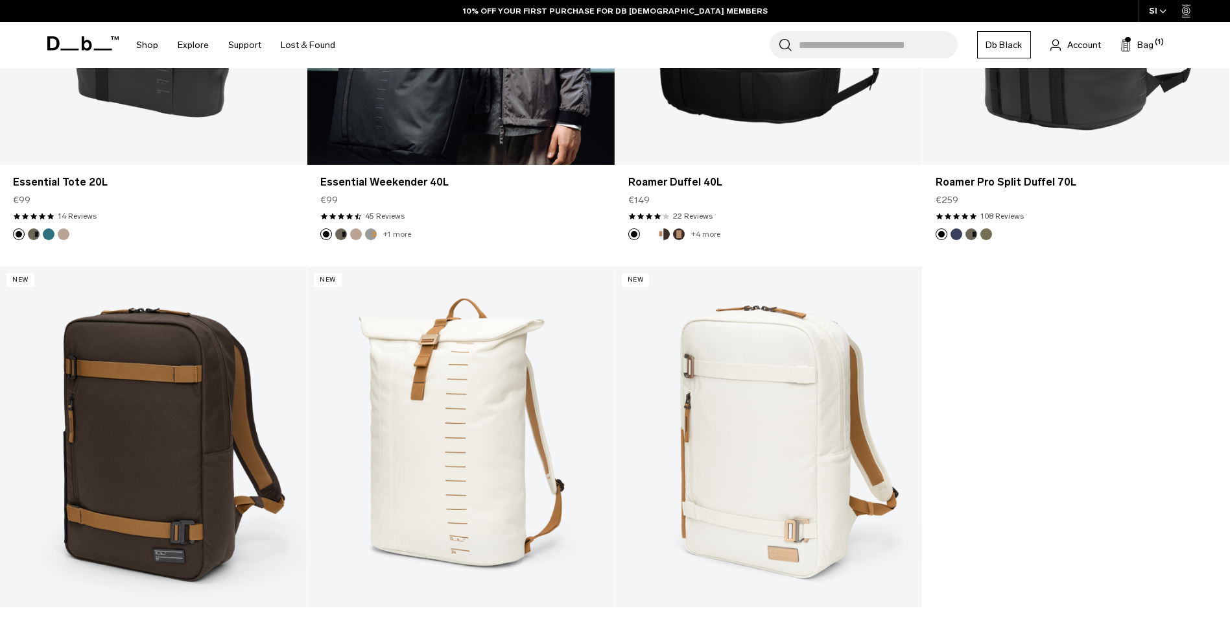
scroll to position [6054, 0]
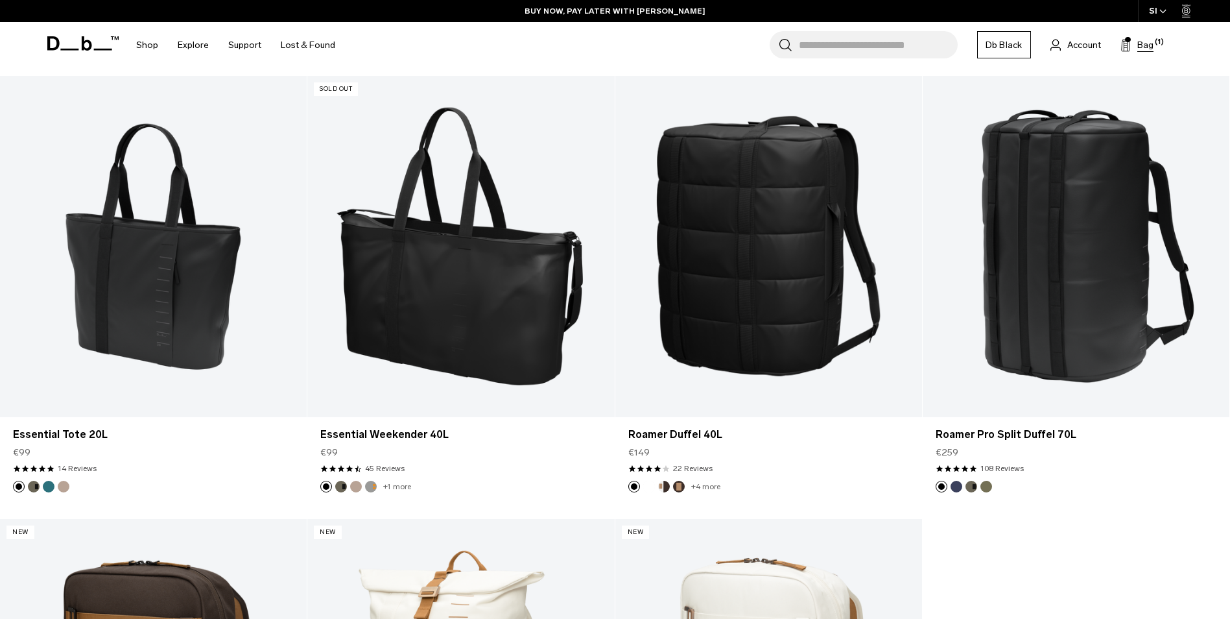
click at [1152, 43] on span "Bag" at bounding box center [1146, 45] width 16 height 14
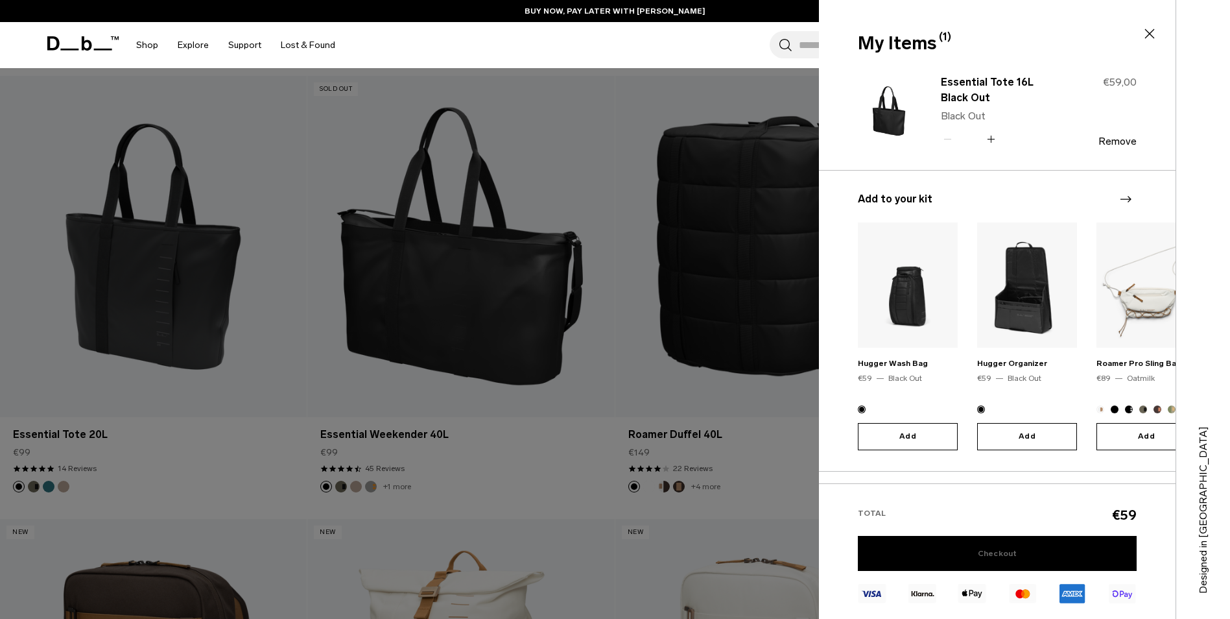
click at [1062, 556] on link "Checkout" at bounding box center [997, 553] width 279 height 35
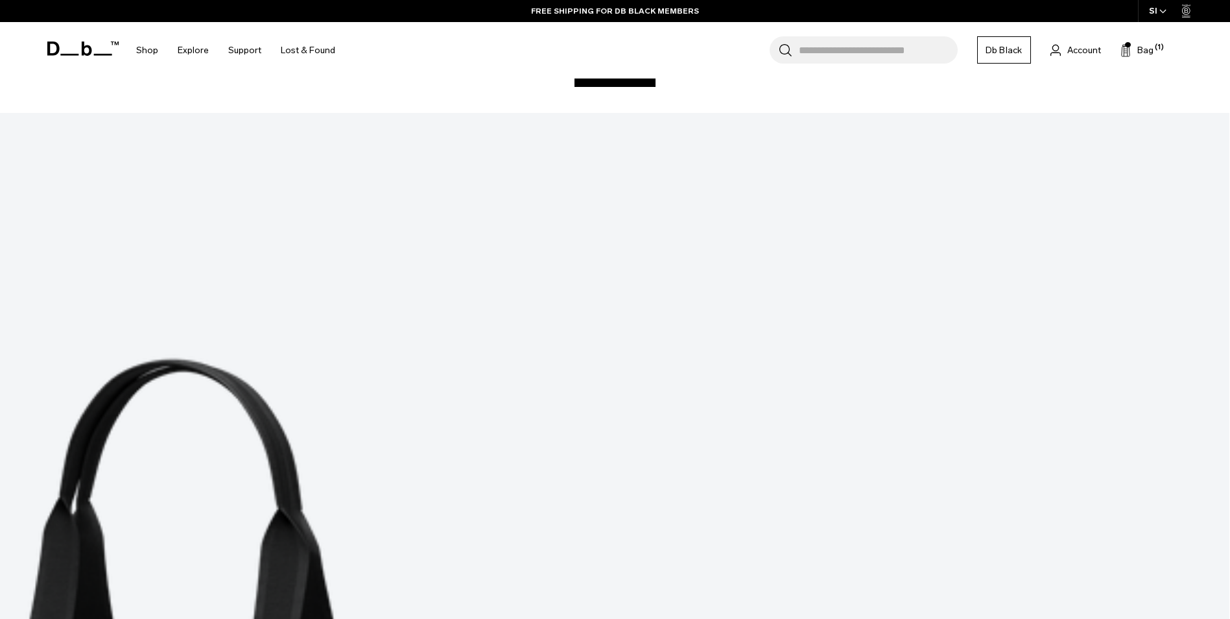
scroll to position [348, 0]
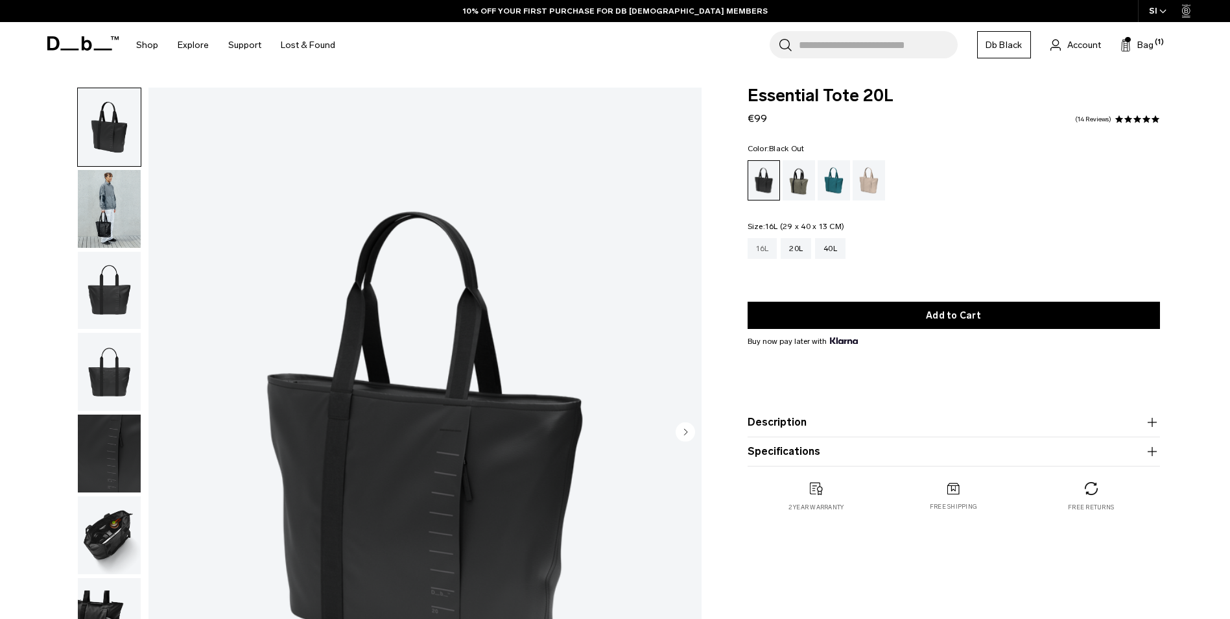
click at [759, 246] on div "16L" at bounding box center [763, 248] width 30 height 21
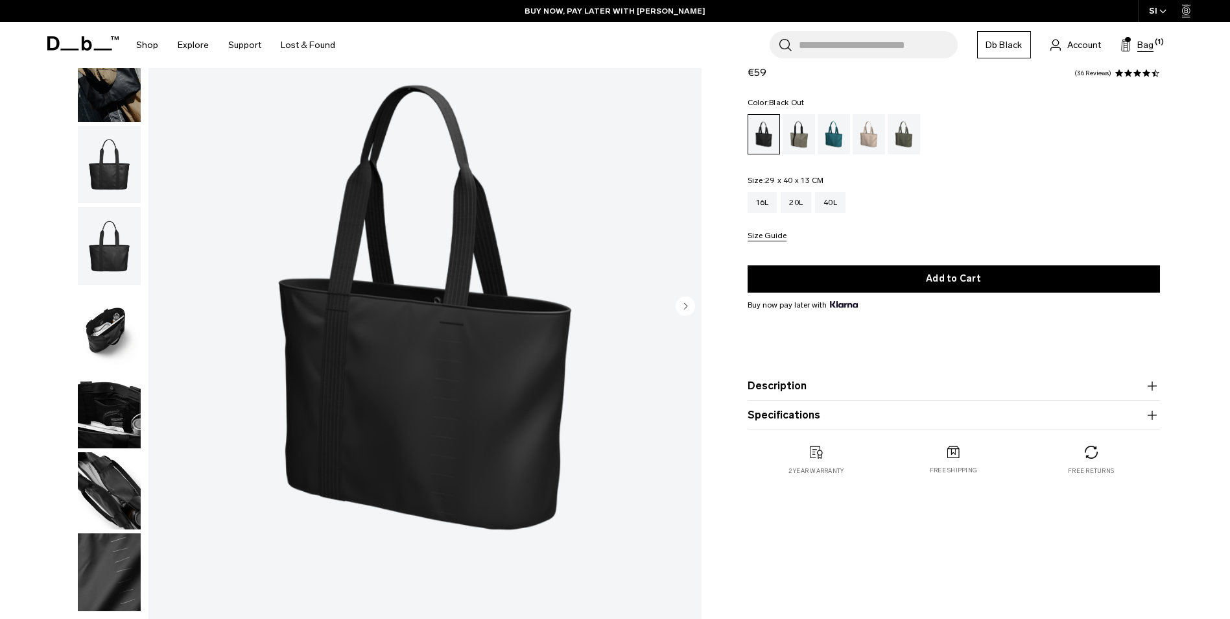
click at [1132, 43] on button "Bag (1)" at bounding box center [1137, 45] width 33 height 16
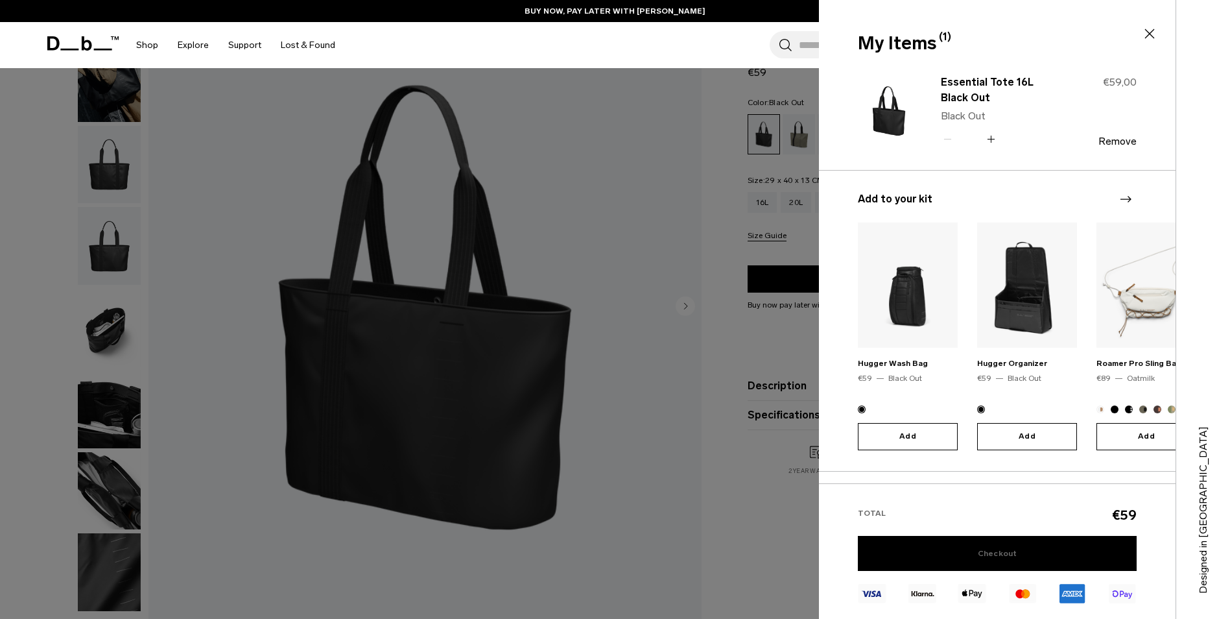
click at [1016, 551] on link "Checkout" at bounding box center [997, 553] width 279 height 35
